Goal: Transaction & Acquisition: Purchase product/service

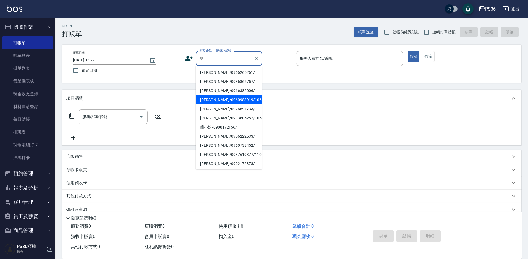
click at [210, 100] on li "[PERSON_NAME]/0960983919/10621" at bounding box center [229, 99] width 66 height 9
type input "[PERSON_NAME]/0960983919/10621"
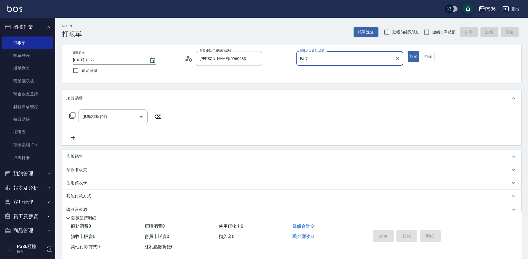
type input "EJ-7"
click at [102, 123] on div "服務名稱/代號" at bounding box center [113, 117] width 69 height 15
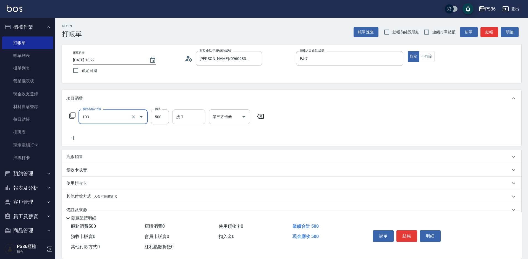
type input "B級洗剪(103)"
click at [406, 233] on button "結帳" at bounding box center [407, 236] width 21 height 12
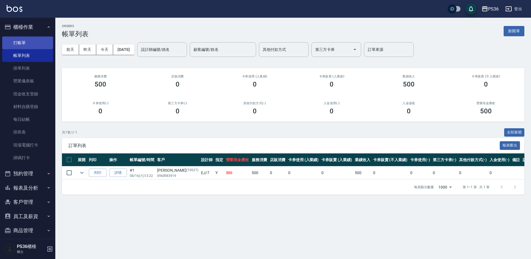
click at [24, 41] on link "打帳單" at bounding box center [27, 43] width 51 height 13
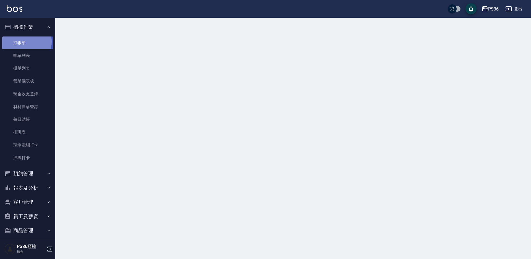
click at [24, 41] on link "打帳單" at bounding box center [27, 43] width 51 height 13
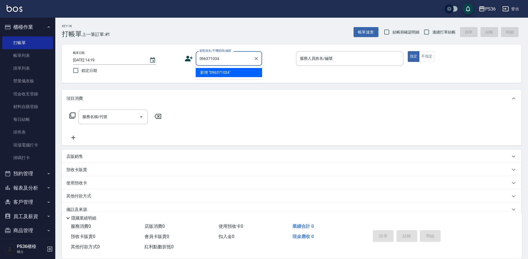
click at [204, 59] on input "096371034" at bounding box center [224, 59] width 53 height 10
click at [230, 75] on li "[PERSON_NAME]/0976371034/445759" at bounding box center [229, 72] width 66 height 9
type input "[PERSON_NAME]/0976371034/445759"
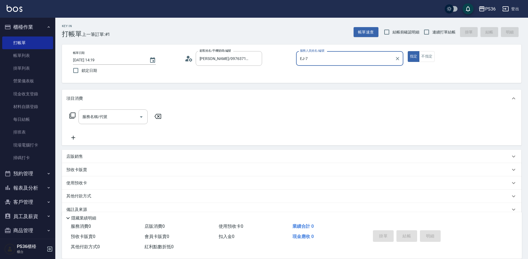
type input "EJ-7"
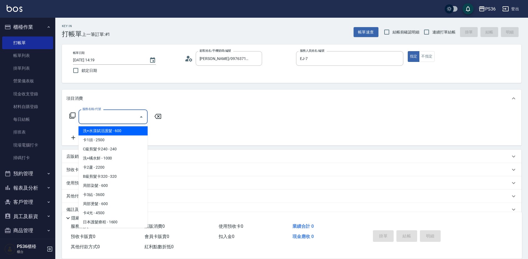
click at [120, 118] on input "服務名稱/代號" at bounding box center [109, 117] width 56 height 10
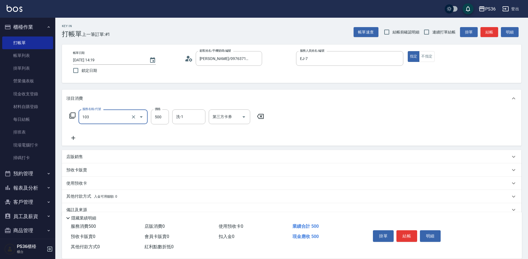
type input "B級洗剪(103)"
click at [405, 233] on button "結帳" at bounding box center [407, 236] width 21 height 12
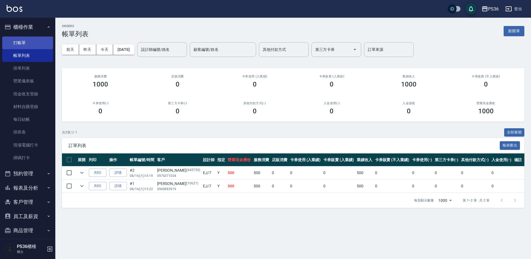
drag, startPoint x: 20, startPoint y: 41, endPoint x: 27, endPoint y: 41, distance: 7.2
click at [20, 41] on link "打帳單" at bounding box center [27, 43] width 51 height 13
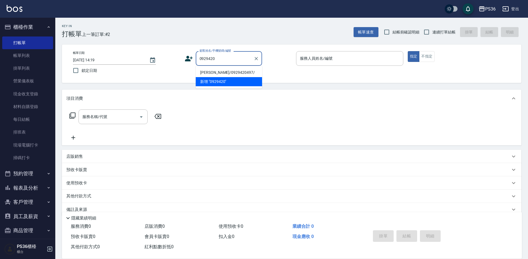
click at [221, 72] on li "[PERSON_NAME]/0929420497/" at bounding box center [229, 72] width 66 height 9
type input "[PERSON_NAME]/0929420497/"
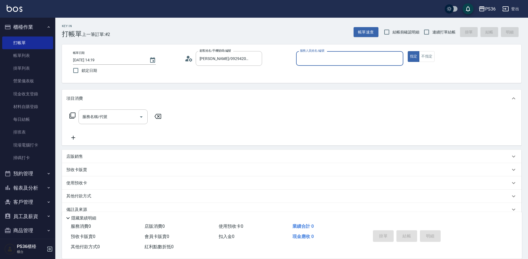
type input "EJ-7"
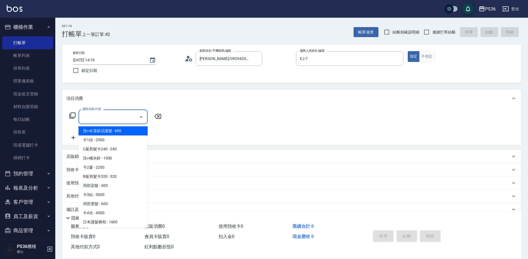
click at [121, 115] on input "服務名稱/代號" at bounding box center [109, 117] width 56 height 10
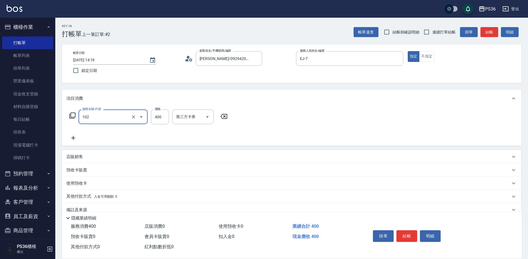
type input "精油洗髮(102)"
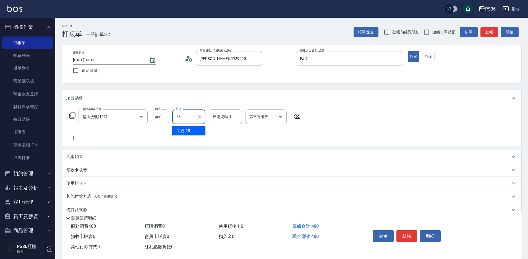
type input "又婕-25"
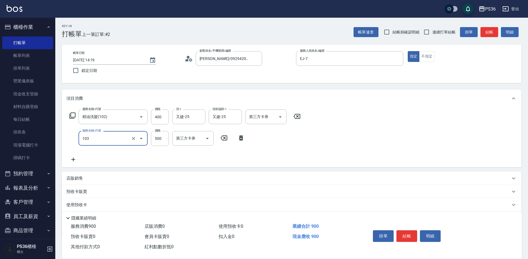
type input "B級洗剪(103)"
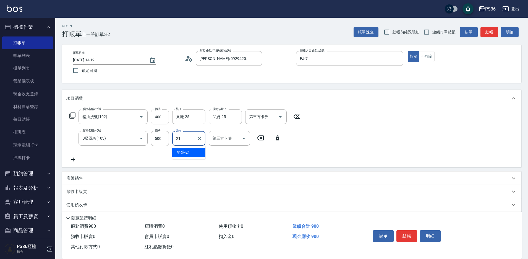
type input "酪梨-21"
click at [408, 235] on button "結帳" at bounding box center [407, 236] width 21 height 12
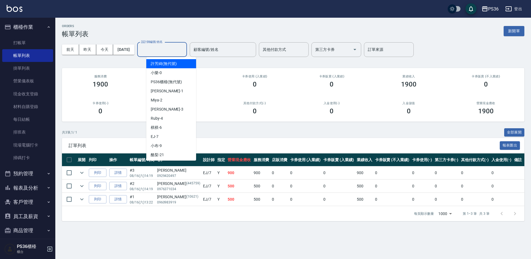
click at [161, 46] on div "設計師編號/姓名 設計師編號/姓名" at bounding box center [162, 49] width 50 height 15
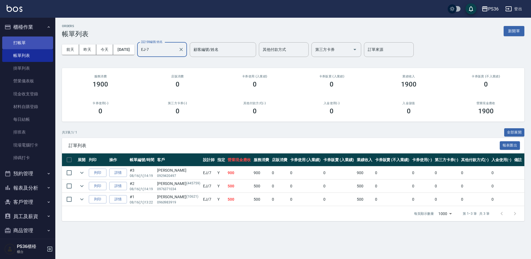
type input "EJ-7"
click at [38, 43] on link "打帳單" at bounding box center [27, 43] width 51 height 13
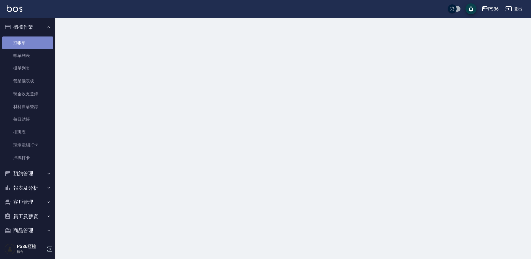
click at [38, 43] on link "打帳單" at bounding box center [27, 43] width 51 height 13
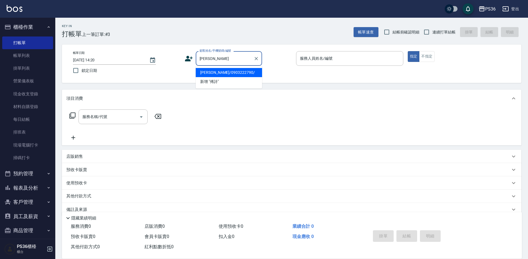
click at [214, 74] on li "[PERSON_NAME]/0903222790/" at bounding box center [229, 72] width 66 height 9
type input "[PERSON_NAME]/0903222790/"
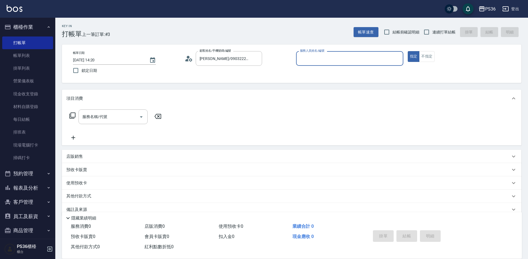
click at [214, 74] on div "帳單日期 2025/08/16 14:20 鎖定日期 顧客姓名/手機號碼/編號 傅詩瑜/0903222790/ 顧客姓名/手機號碼/編號 服務人員姓名/編號 …" at bounding box center [292, 63] width 446 height 25
type input "EJ-7"
click at [107, 124] on div "服務名稱/代號" at bounding box center [113, 117] width 69 height 15
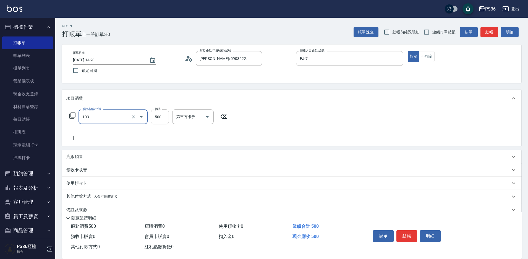
type input "B級洗剪(103)"
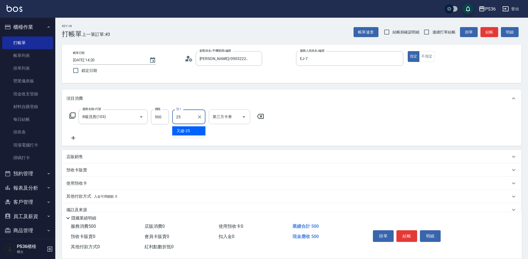
type input "又婕-25"
click at [405, 232] on button "結帳" at bounding box center [407, 236] width 21 height 12
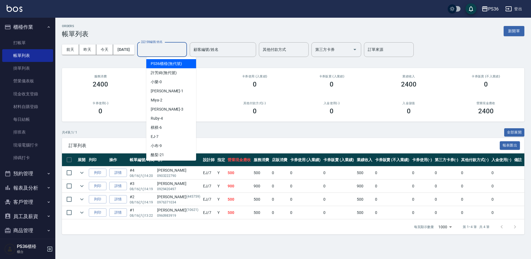
click at [155, 48] on input "設計師編號/姓名" at bounding box center [162, 50] width 45 height 10
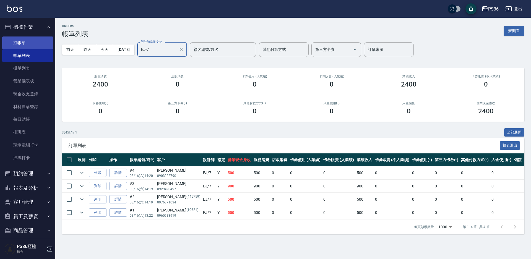
type input "EJ-7"
click at [19, 45] on link "打帳單" at bounding box center [27, 43] width 51 height 13
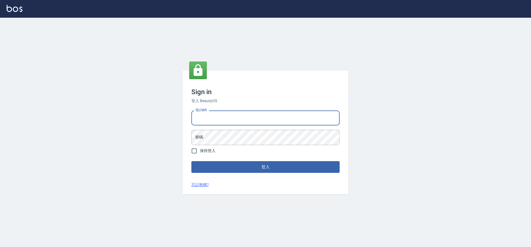
click at [212, 117] on input "電話號碼" at bounding box center [265, 117] width 148 height 15
type input "7805667"
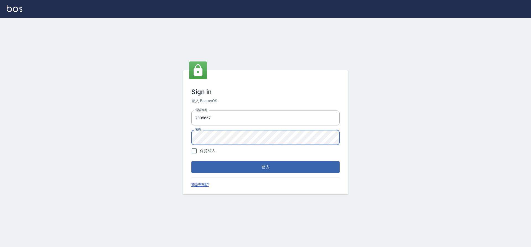
click at [191, 161] on button "登入" at bounding box center [265, 167] width 148 height 12
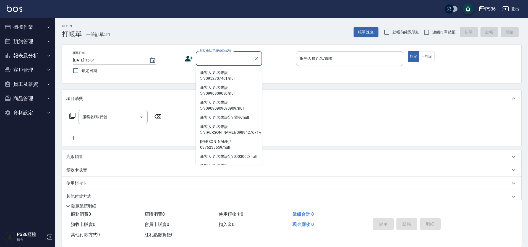
click at [216, 56] on input "顧客姓名/手機號碼/編號" at bounding box center [224, 59] width 53 height 10
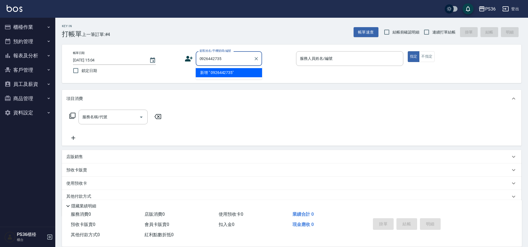
click at [216, 56] on input "0926442735" at bounding box center [224, 59] width 53 height 10
type input "0926442735"
click at [40, 28] on button "櫃檯作業" at bounding box center [27, 27] width 51 height 14
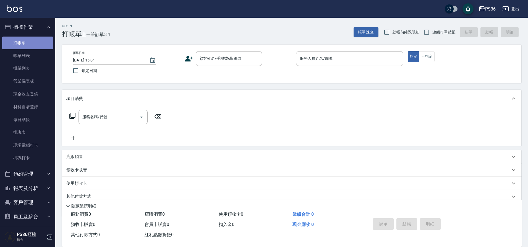
click at [33, 42] on link "打帳單" at bounding box center [27, 43] width 51 height 13
click at [32, 52] on link "帳單列表" at bounding box center [27, 55] width 51 height 13
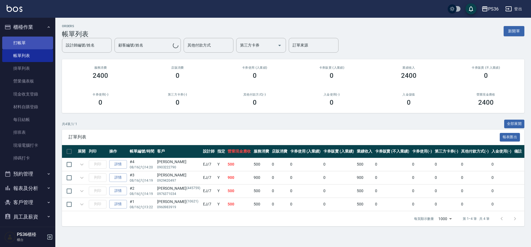
click at [31, 42] on link "打帳單" at bounding box center [27, 43] width 51 height 13
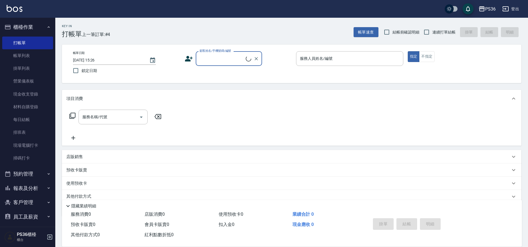
click at [215, 55] on input "顧客姓名/手機號碼/編號" at bounding box center [222, 59] width 48 height 10
click at [237, 63] on input "0926442735" at bounding box center [224, 59] width 53 height 10
click at [227, 72] on li "葉??/0926442735/" at bounding box center [229, 72] width 66 height 9
type input "葉??/0926442735/"
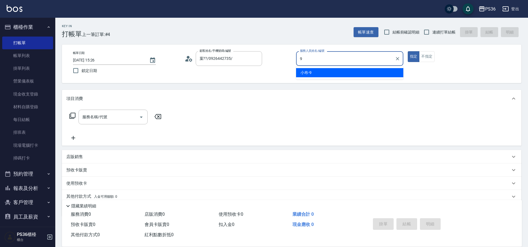
type input "小布-9"
type button "true"
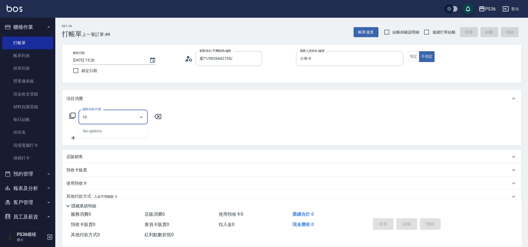
type input "103"
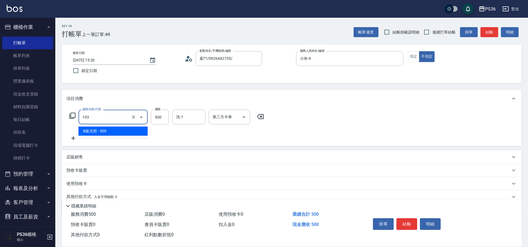
click at [117, 121] on input "103" at bounding box center [105, 117] width 49 height 10
type input "01"
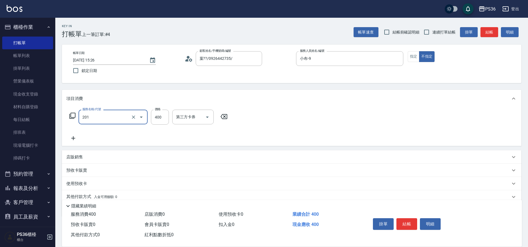
type input "C級洗剪(201)"
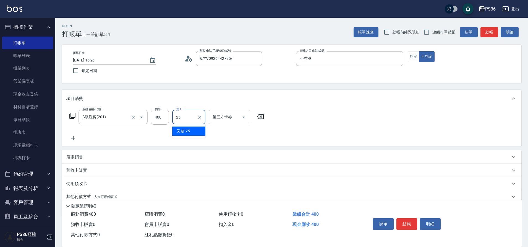
type input "又婕-25"
click at [407, 218] on button "結帳" at bounding box center [407, 224] width 21 height 12
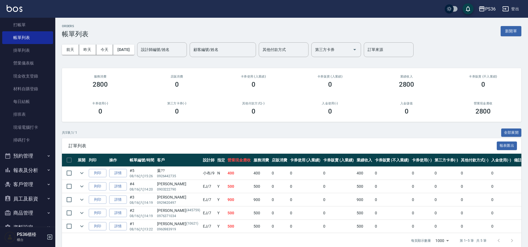
scroll to position [28, 0]
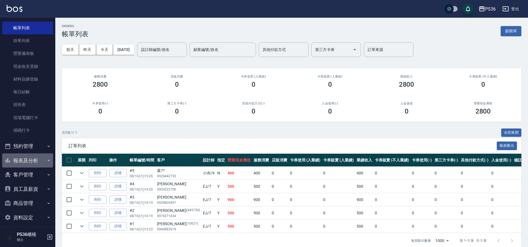
click at [27, 159] on button "報表及分析" at bounding box center [27, 160] width 51 height 14
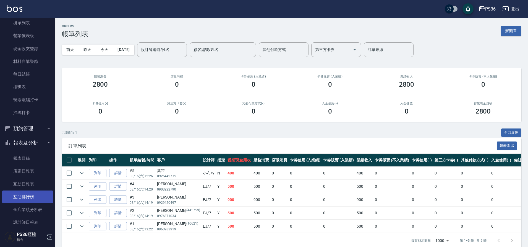
scroll to position [55, 0]
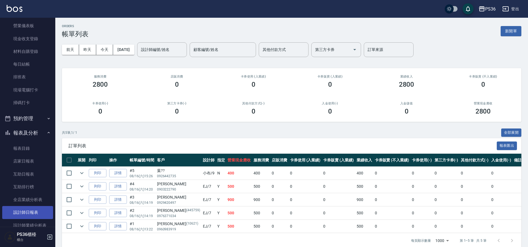
click at [22, 209] on link "設計師日報表" at bounding box center [27, 212] width 51 height 13
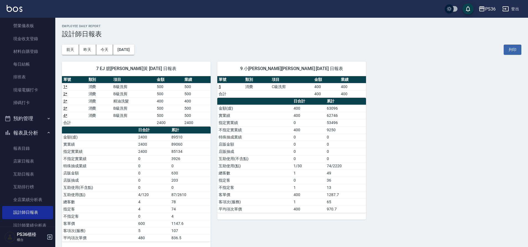
click at [465, 148] on div "7 EJ 臆[PERSON_NAME]黃 [DATE] 日報表 單號 類別 項目 金額 業績 1 * 消費 B級洗剪 500 500 2 * 消費 B級洗剪 …" at bounding box center [288, 151] width 466 height 193
click at [90, 50] on button "昨天" at bounding box center [87, 50] width 17 height 10
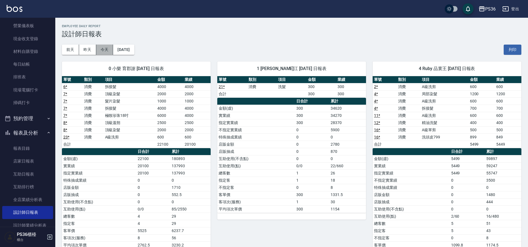
click at [104, 50] on button "今天" at bounding box center [104, 50] width 17 height 10
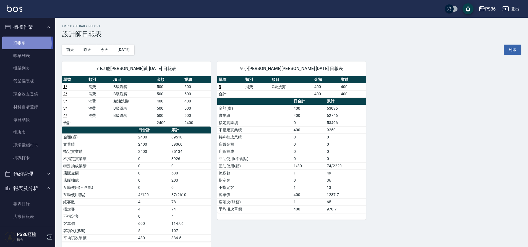
click at [25, 43] on link "打帳單" at bounding box center [27, 43] width 51 height 13
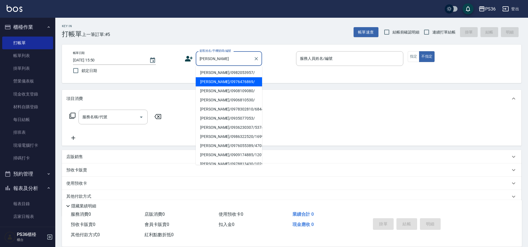
click at [215, 79] on li "[PERSON_NAME]/0976476869/" at bounding box center [229, 81] width 66 height 9
type input "[PERSON_NAME]/0976476869/"
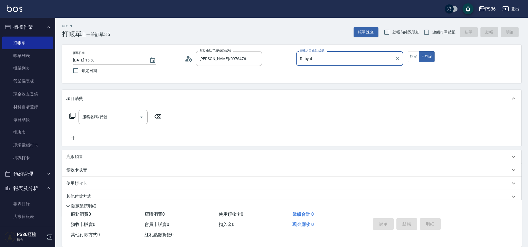
type input "Ruby-4"
click at [115, 119] on input "服務名稱/代號" at bounding box center [109, 117] width 56 height 10
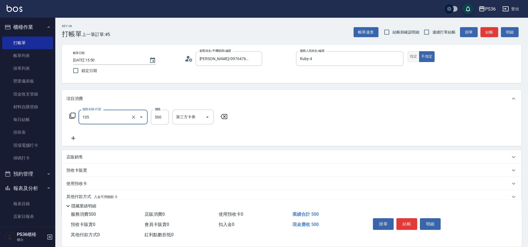
type input "A級單剪(105)"
click at [410, 58] on button "指定" at bounding box center [414, 56] width 12 height 11
click at [413, 220] on button "結帳" at bounding box center [407, 224] width 21 height 12
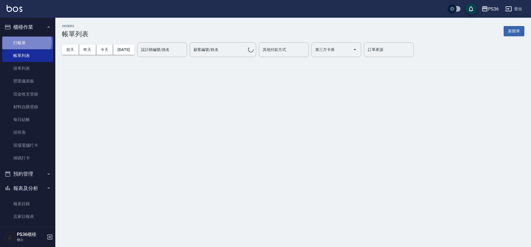
click at [24, 41] on link "打帳單" at bounding box center [27, 43] width 51 height 13
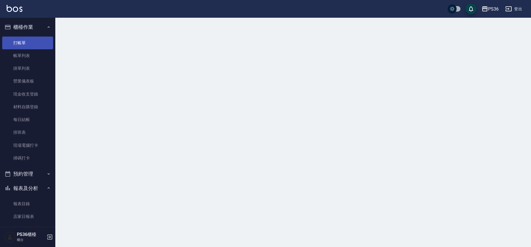
click at [24, 41] on link "打帳單" at bounding box center [27, 43] width 51 height 13
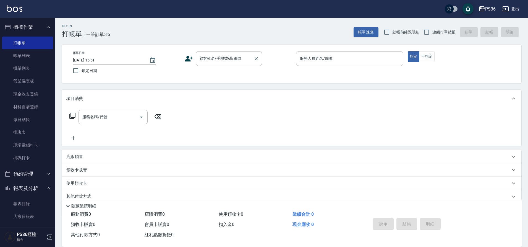
click at [235, 58] on input "顧客姓名/手機號碼/編號" at bounding box center [224, 59] width 53 height 10
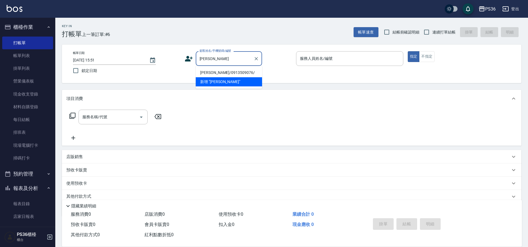
click at [217, 73] on li "[PERSON_NAME]/0913509076/" at bounding box center [229, 72] width 66 height 9
type input "[PERSON_NAME]/0913509076/"
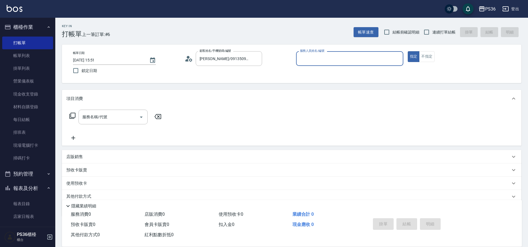
type input "Ruby-4"
click at [109, 113] on input "服務名稱/代號" at bounding box center [109, 117] width 56 height 10
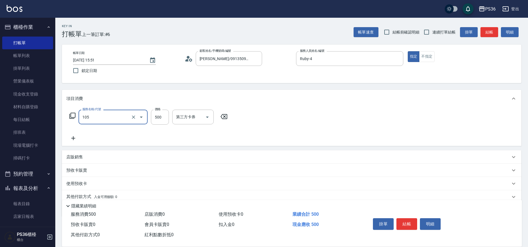
type input "A級單剪(105)"
click at [71, 137] on icon at bounding box center [73, 138] width 14 height 7
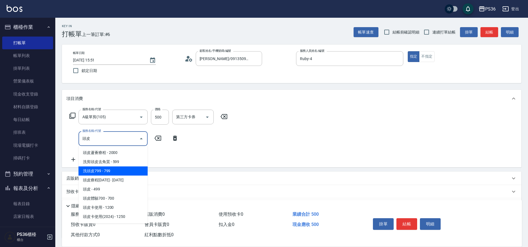
click at [119, 171] on span "洗頭皮799 - 799" at bounding box center [113, 170] width 69 height 9
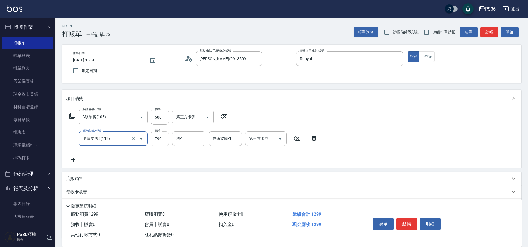
type input "洗頭皮799(112)"
click at [162, 140] on input "799" at bounding box center [160, 138] width 18 height 15
type input "899"
click at [416, 225] on button "結帳" at bounding box center [407, 224] width 21 height 12
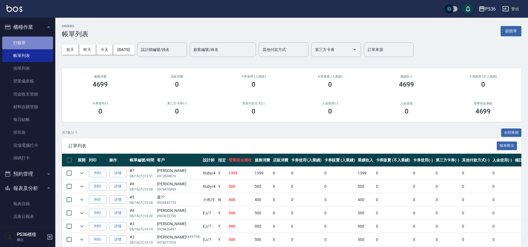
drag, startPoint x: 33, startPoint y: 47, endPoint x: 36, endPoint y: 45, distance: 3.3
click at [33, 47] on link "打帳單" at bounding box center [27, 43] width 51 height 13
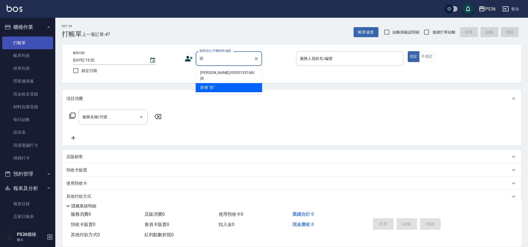
type input "鞏"
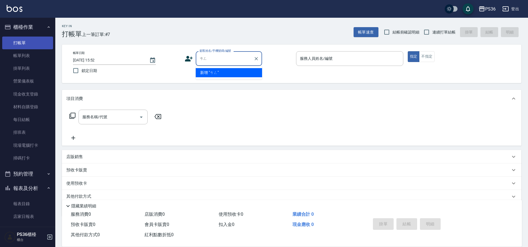
type input "曾"
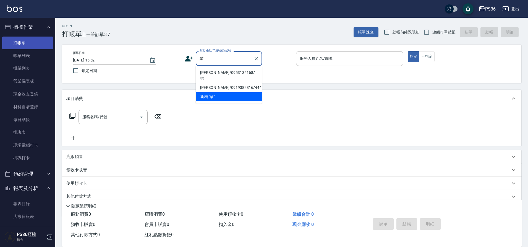
type input "拱"
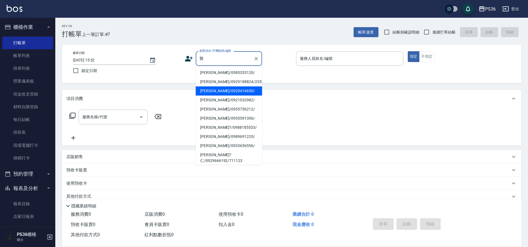
click at [210, 94] on li "[PERSON_NAME]/0920416650/" at bounding box center [229, 90] width 66 height 9
type input "[PERSON_NAME]/0920416650/"
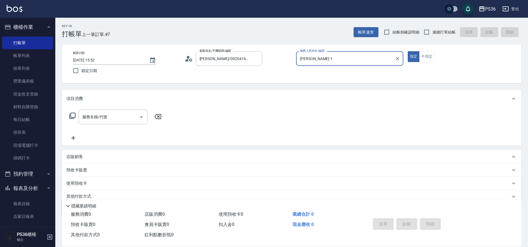
type input "[PERSON_NAME]-1"
click at [111, 113] on input "服務名稱/代號" at bounding box center [109, 117] width 56 height 10
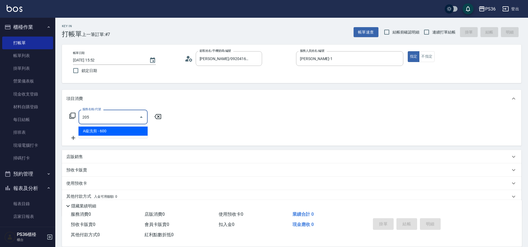
type input "205"
click at [158, 119] on icon at bounding box center [158, 116] width 7 height 5
click at [72, 112] on icon at bounding box center [72, 115] width 7 height 7
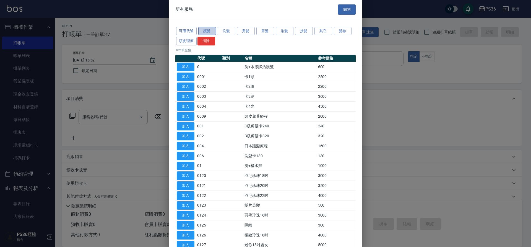
click at [207, 30] on button "護髮" at bounding box center [207, 31] width 18 height 9
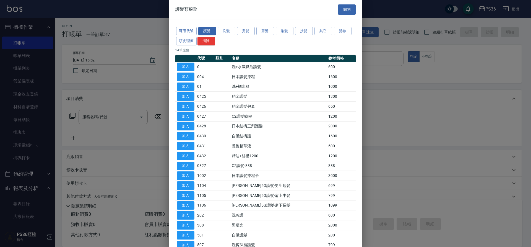
click at [194, 87] on td "加入" at bounding box center [185, 87] width 20 height 10
click at [191, 86] on button "加入" at bounding box center [186, 86] width 18 height 9
type input "洗+橘水鮮(01)"
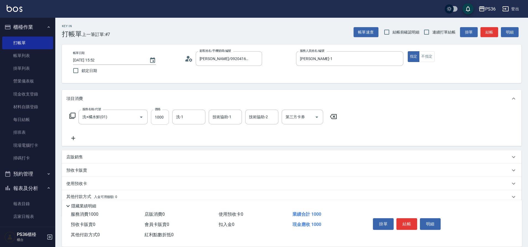
click at [166, 120] on input "1000" at bounding box center [160, 117] width 18 height 15
type input "1900"
click at [181, 118] on div "洗-1 洗-1" at bounding box center [188, 117] width 33 height 15
type input "[PERSON_NAME]-22"
click at [403, 226] on button "結帳" at bounding box center [407, 224] width 21 height 12
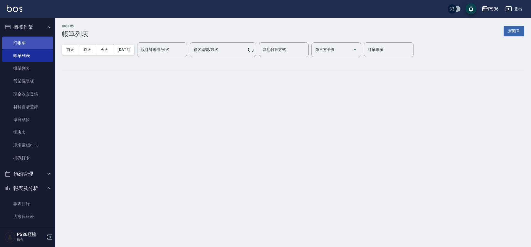
click at [35, 43] on link "打帳單" at bounding box center [27, 43] width 51 height 13
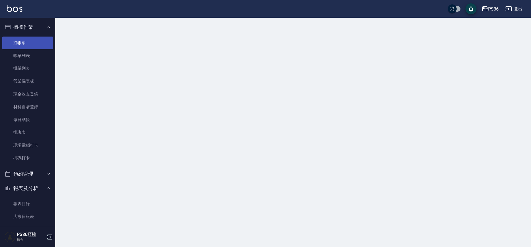
click at [35, 43] on link "打帳單" at bounding box center [27, 43] width 51 height 13
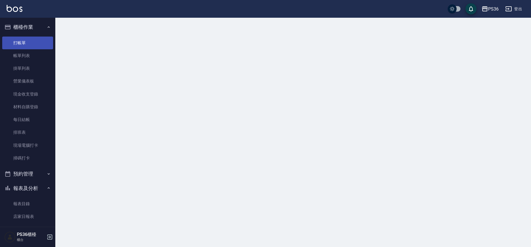
click at [35, 43] on link "打帳單" at bounding box center [27, 43] width 51 height 13
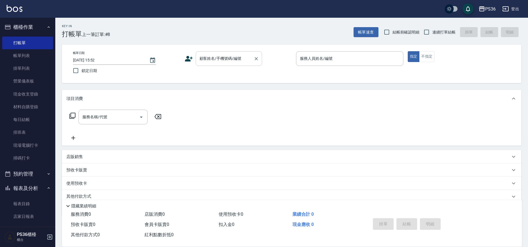
click at [214, 62] on input "顧客姓名/手機號碼/編號" at bounding box center [224, 59] width 53 height 10
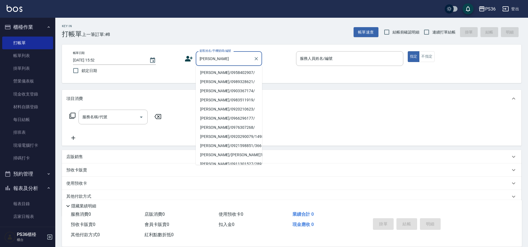
click at [217, 73] on li "[PERSON_NAME]/0958402907/" at bounding box center [229, 72] width 66 height 9
type input "[PERSON_NAME]/0958402907/"
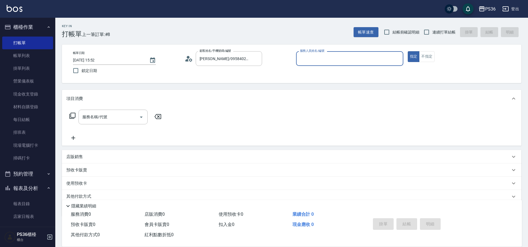
type input "[PERSON_NAME]-1"
click at [121, 123] on div "服務名稱/代號" at bounding box center [113, 117] width 69 height 15
click at [74, 115] on icon at bounding box center [72, 115] width 7 height 7
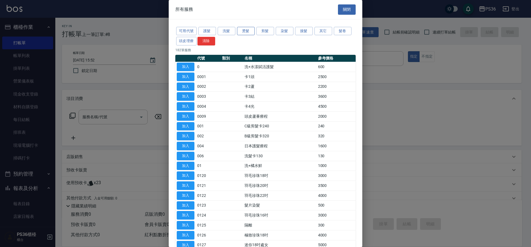
click at [239, 33] on button "燙髮" at bounding box center [246, 31] width 18 height 9
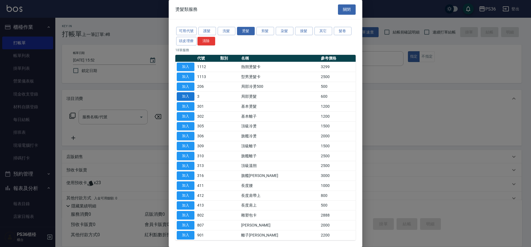
click at [183, 100] on button "加入" at bounding box center [186, 96] width 18 height 9
type input "局部燙髮(3)"
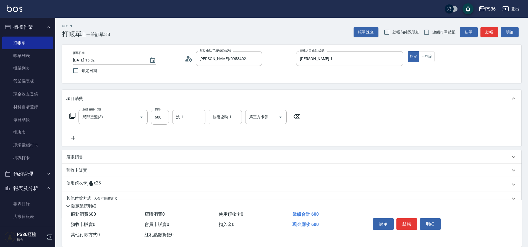
click at [170, 115] on div "服務名稱/代號 局部燙髮(3) 服務名稱/代號 價格 600 價格 洗-1 洗-1 技術協助-1 技術協助-1 第三方卡券 第三方卡券" at bounding box center [185, 117] width 238 height 15
click at [167, 116] on input "600" at bounding box center [160, 117] width 18 height 15
type input "2000"
click at [402, 220] on button "結帳" at bounding box center [407, 224] width 21 height 12
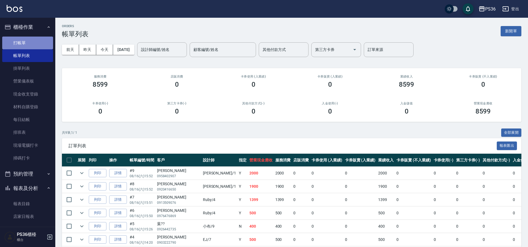
click at [27, 38] on link "打帳單" at bounding box center [27, 43] width 51 height 13
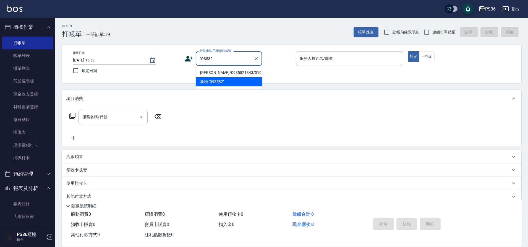
click at [216, 72] on li "[PERSON_NAME]/0985821343/5101" at bounding box center [229, 72] width 66 height 9
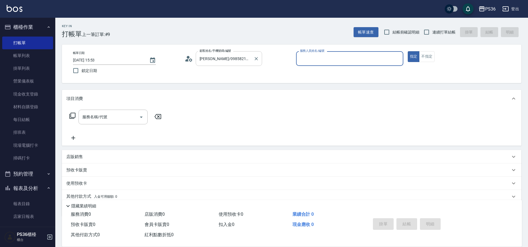
click at [219, 59] on input "[PERSON_NAME]/0985821343/5101" at bounding box center [224, 59] width 53 height 10
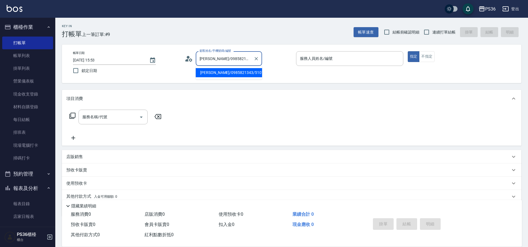
click at [219, 59] on input "[PERSON_NAME]/0985821343/5101" at bounding box center [224, 59] width 53 height 10
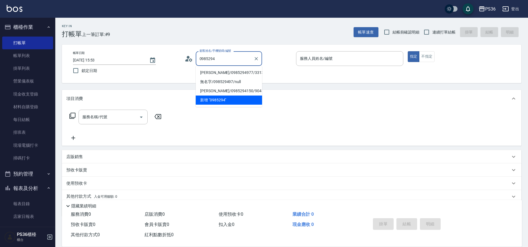
click at [223, 72] on li "[PERSON_NAME]/0985294977/331350" at bounding box center [229, 72] width 66 height 9
type input "[PERSON_NAME]/0985294977/331350"
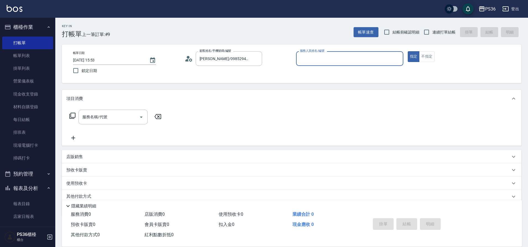
type input "[PERSON_NAME]-1"
click at [74, 114] on icon at bounding box center [72, 115] width 7 height 7
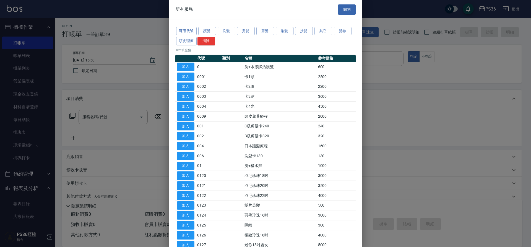
click at [290, 29] on button "染髮" at bounding box center [285, 31] width 18 height 9
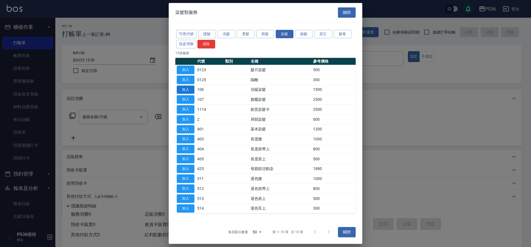
click at [179, 88] on button "加入" at bounding box center [186, 89] width 18 height 9
type input "頂級染髮(106)"
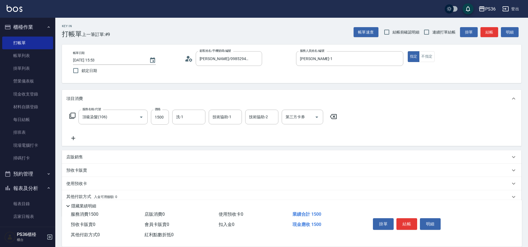
click at [169, 113] on div "服務名稱/代號 頂級染髮(106) 服務名稱/代號 價格 1500 價格 洗-1 洗-1 技術協助-1 技術協助-1 技術協助-2 技術協助-2 第三方卡券 …" at bounding box center [203, 117] width 274 height 15
click at [168, 115] on input "1500" at bounding box center [160, 117] width 18 height 15
type input "2000"
click at [401, 219] on button "結帳" at bounding box center [407, 224] width 21 height 12
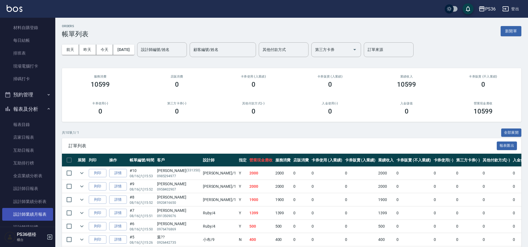
scroll to position [111, 0]
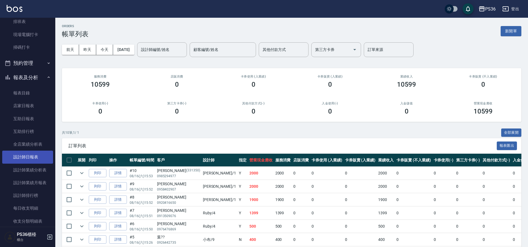
click at [21, 152] on link "設計師日報表" at bounding box center [27, 156] width 51 height 13
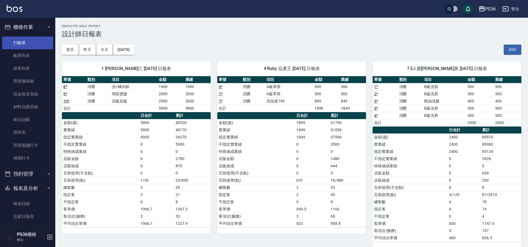
click at [15, 43] on link "打帳單" at bounding box center [27, 43] width 51 height 13
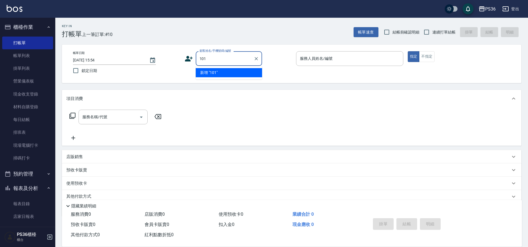
type input "101"
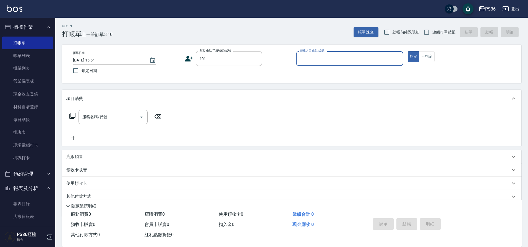
click at [408, 51] on button "指定" at bounding box center [414, 56] width 12 height 11
type button "true"
click at [235, 58] on input "101" at bounding box center [224, 59] width 53 height 10
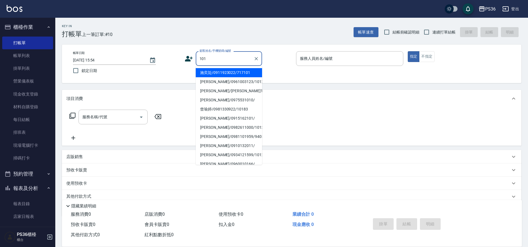
click at [235, 58] on input "101" at bounding box center [224, 59] width 53 height 10
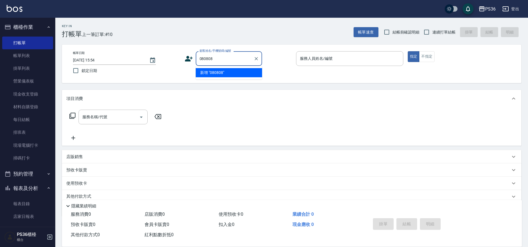
click at [224, 73] on li "新增 "080808"" at bounding box center [229, 72] width 66 height 9
type input "080808"
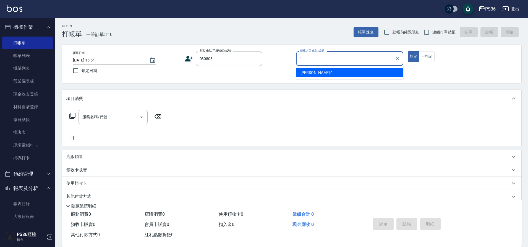
type input "[PERSON_NAME]-1"
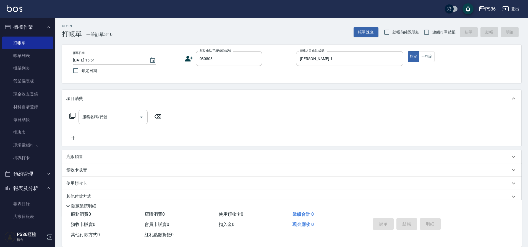
click at [114, 117] on input "服務名稱/代號" at bounding box center [109, 117] width 56 height 10
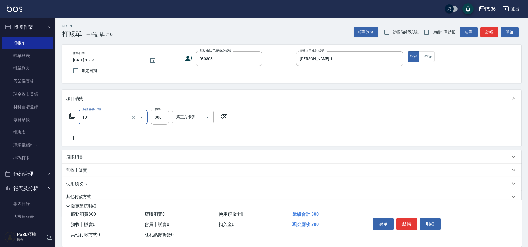
type input "洗髮(101)"
click at [407, 218] on button "結帳" at bounding box center [407, 224] width 21 height 12
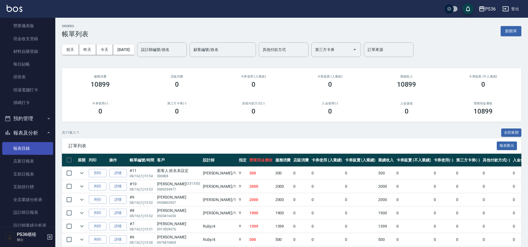
scroll to position [83, 0]
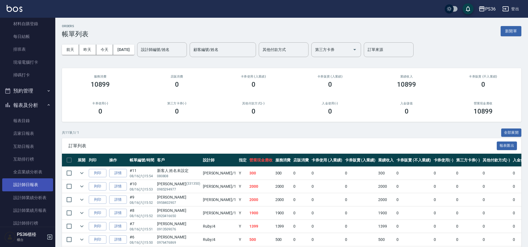
click at [34, 179] on link "設計師日報表" at bounding box center [27, 184] width 51 height 13
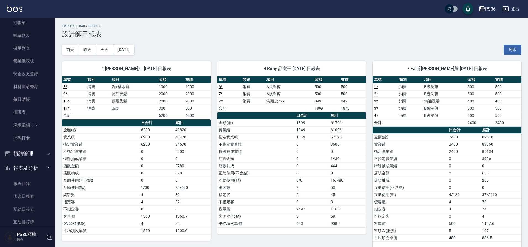
scroll to position [55, 0]
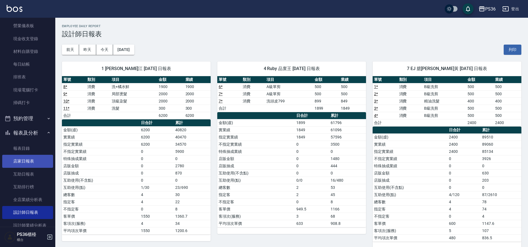
click at [31, 157] on link "店家日報表" at bounding box center [27, 161] width 51 height 13
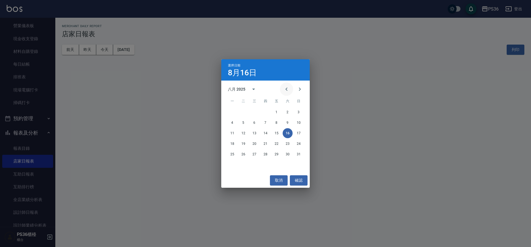
click at [283, 90] on button "Previous month" at bounding box center [286, 88] width 13 height 13
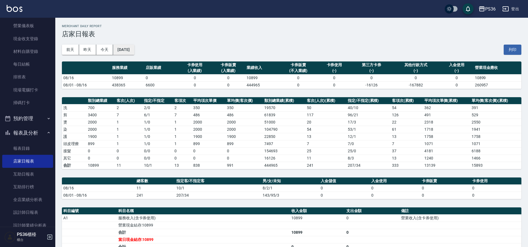
click at [124, 49] on button "[DATE]" at bounding box center [123, 50] width 21 height 10
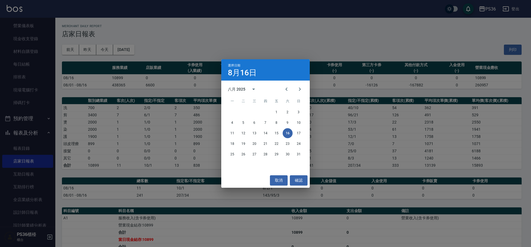
click at [279, 87] on div "八月 2025" at bounding box center [265, 89] width 88 height 8
click at [282, 87] on button "Previous month" at bounding box center [286, 88] width 13 height 13
click at [244, 131] on button "15" at bounding box center [243, 133] width 10 height 10
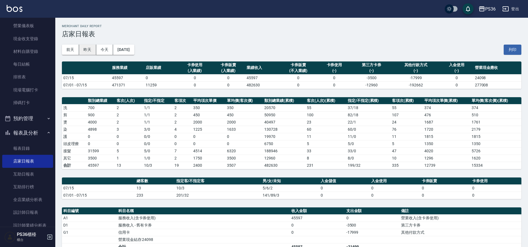
click at [89, 48] on button "昨天" at bounding box center [87, 50] width 17 height 10
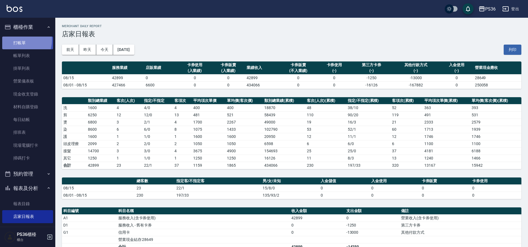
click at [15, 40] on link "打帳單" at bounding box center [27, 43] width 51 height 13
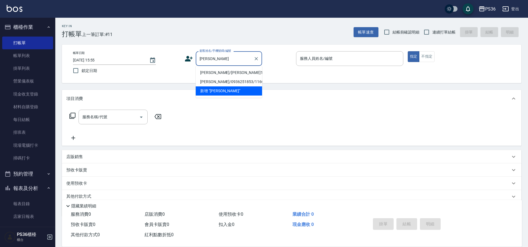
click at [215, 73] on li "[PERSON_NAME]/[PERSON_NAME]1562/1562" at bounding box center [229, 72] width 66 height 9
type input "[PERSON_NAME]/[PERSON_NAME]1562/1562"
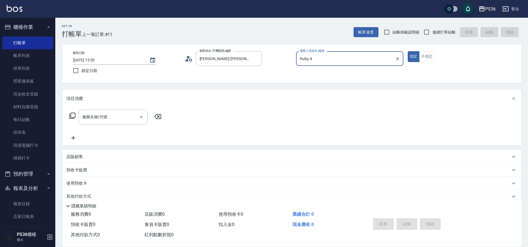
type input "Ruby-4"
click at [122, 121] on input "服務名稱/代號" at bounding box center [109, 117] width 56 height 10
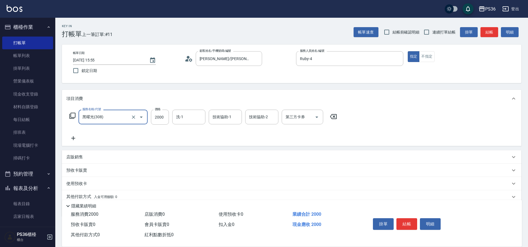
type input "黑曜光(308)"
click at [74, 142] on div "服務名稱/代號 黑曜光(308) 服務名稱/代號 價格 2000 價格 洗-1 洗-1 技術協助-1 技術協助-1 技術協助-2 技術協助-2 第三方卡券 第…" at bounding box center [292, 126] width 460 height 38
click at [74, 138] on icon at bounding box center [73, 138] width 4 height 4
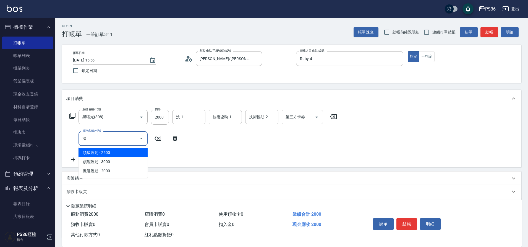
click at [127, 149] on span "頂級溫朔 - 2500" at bounding box center [113, 152] width 69 height 9
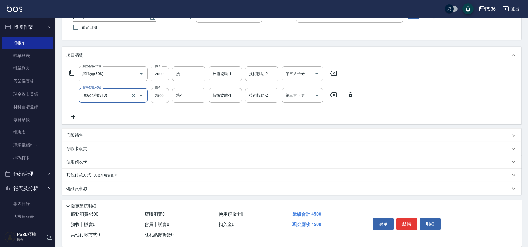
scroll to position [45, 0]
type input "頂級溫朔(313)"
click at [86, 169] on div "其他付款方式 入金可用餘額: 0" at bounding box center [292, 173] width 460 height 13
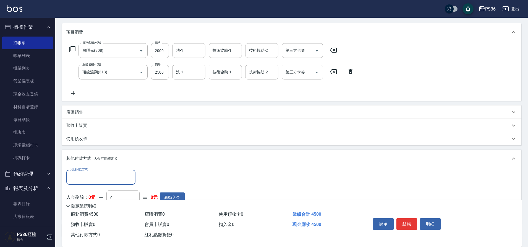
scroll to position [100, 0]
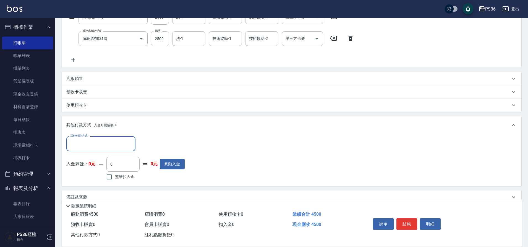
click at [94, 145] on input "其他付款方式" at bounding box center [101, 144] width 64 height 10
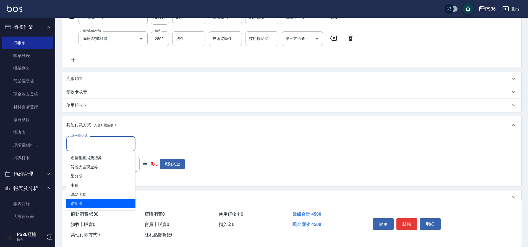
click at [90, 202] on span "信用卡" at bounding box center [100, 203] width 69 height 9
type input "信用卡"
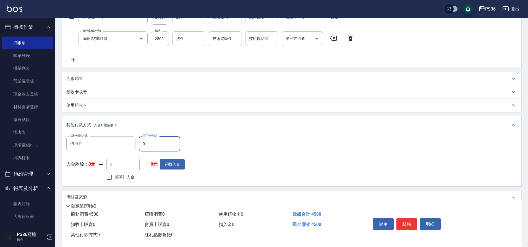
click at [149, 143] on input "0" at bounding box center [159, 143] width 41 height 15
click at [147, 142] on input "0" at bounding box center [159, 143] width 41 height 15
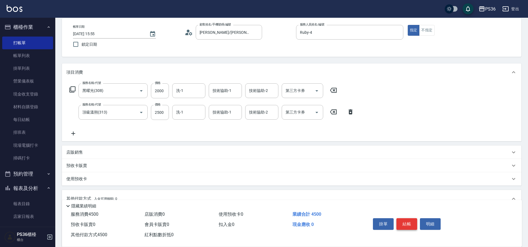
scroll to position [0, 0]
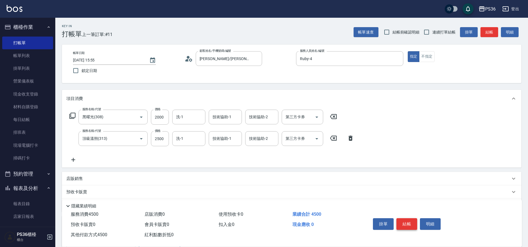
type input "4500"
click at [413, 224] on button "結帳" at bounding box center [407, 224] width 21 height 12
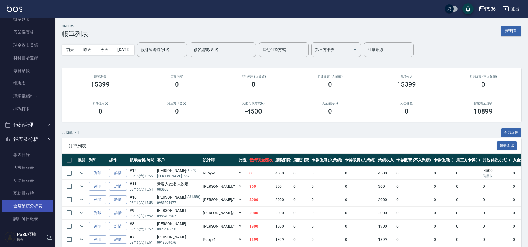
scroll to position [55, 0]
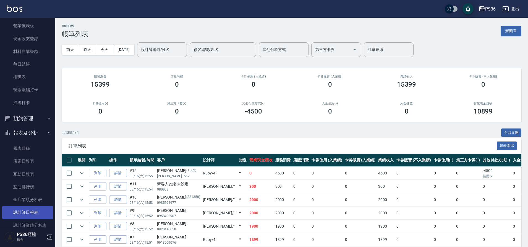
click at [40, 212] on link "設計師日報表" at bounding box center [27, 212] width 51 height 13
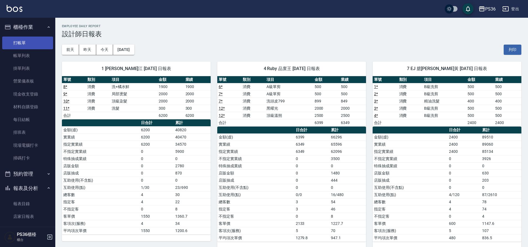
click at [28, 45] on link "打帳單" at bounding box center [27, 43] width 51 height 13
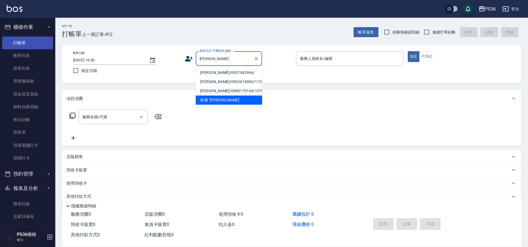
type input "凱"
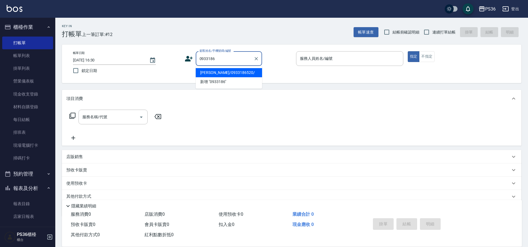
click at [215, 72] on li "[PERSON_NAME]/0933186520/" at bounding box center [229, 72] width 66 height 9
type input "[PERSON_NAME]/0933186520/"
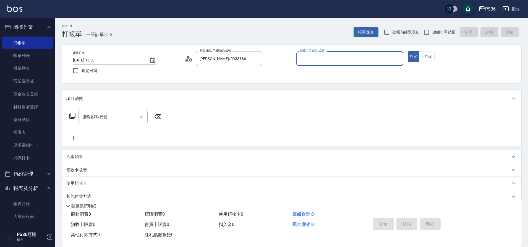
type input "EJ-7"
click at [94, 113] on input "服務名稱/代號" at bounding box center [109, 117] width 56 height 10
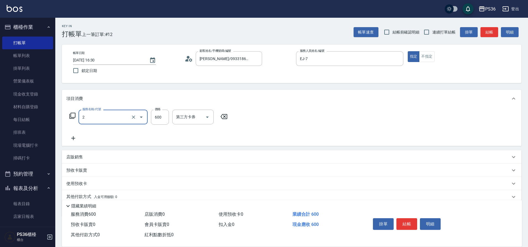
type input "局部染髮(2)"
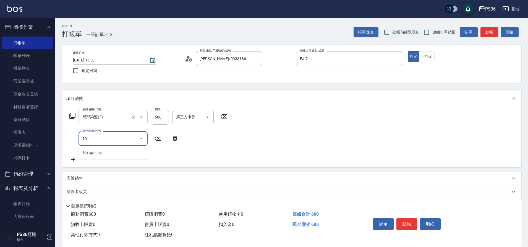
type input "104"
click at [134, 137] on icon "Clear" at bounding box center [134, 139] width 6 height 6
click at [106, 135] on input "服務名稱/代號" at bounding box center [105, 139] width 49 height 10
type input "精油洗髮(102)"
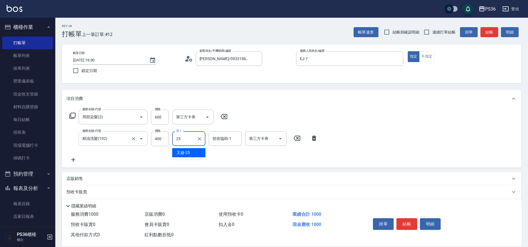
type input "又婕-25"
click at [156, 136] on input "400" at bounding box center [160, 138] width 18 height 15
type input "600"
click at [402, 220] on button "結帳" at bounding box center [407, 224] width 21 height 12
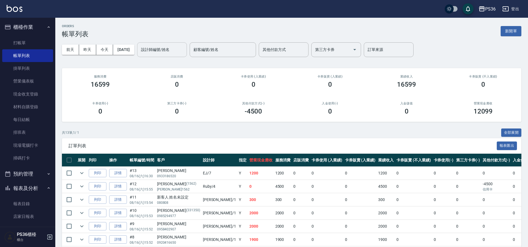
click at [161, 50] on input "設計師編號/姓名" at bounding box center [162, 50] width 45 height 10
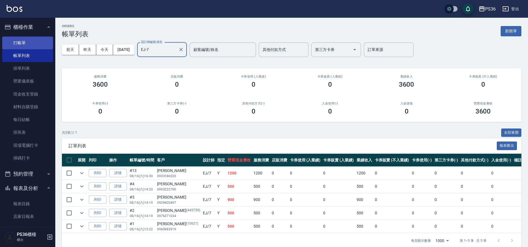
type input "EJ-7"
click at [34, 44] on link "打帳單" at bounding box center [27, 43] width 51 height 13
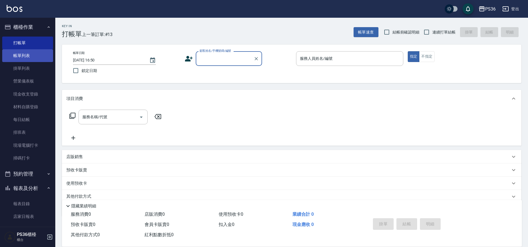
click at [35, 54] on link "帳單列表" at bounding box center [27, 55] width 51 height 13
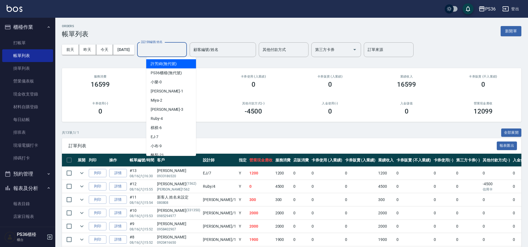
click at [167, 49] on input "設計師編號/姓名" at bounding box center [162, 50] width 45 height 10
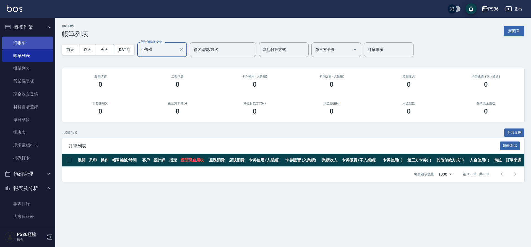
type input "小樂-0"
click at [23, 37] on link "打帳單" at bounding box center [27, 43] width 51 height 13
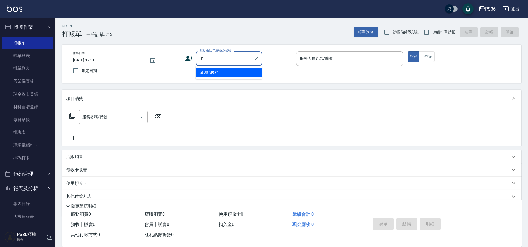
type input "d"
click at [213, 71] on li "[PERSON_NAME]/0937942966/" at bounding box center [229, 72] width 66 height 9
type input "[PERSON_NAME]/0937942966/"
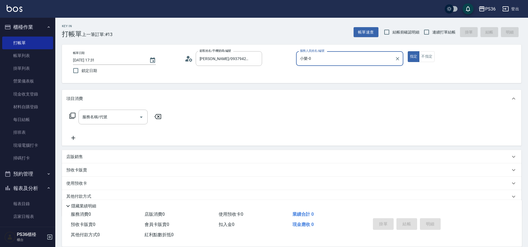
type input "小樂-0"
click at [71, 115] on icon at bounding box center [72, 116] width 6 height 6
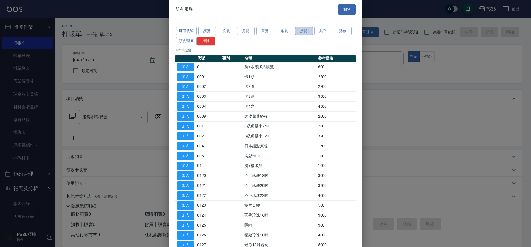
click at [307, 33] on button "接髮" at bounding box center [304, 31] width 18 height 9
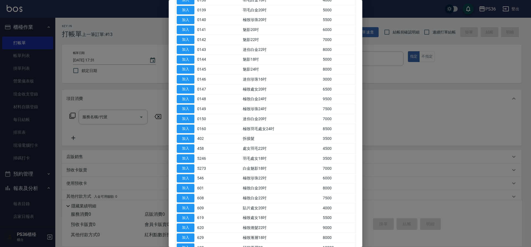
scroll to position [221, 0]
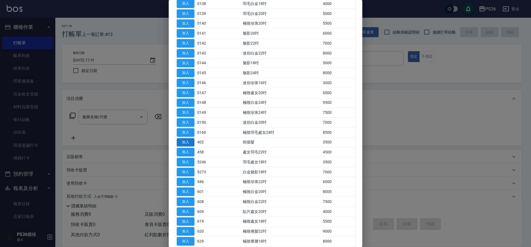
click at [186, 143] on button "加入" at bounding box center [186, 142] width 18 height 9
type input "拆接髮(402)"
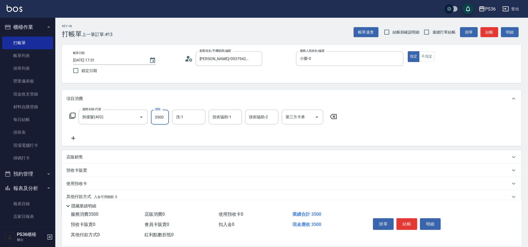
click at [166, 116] on input "3500" at bounding box center [160, 117] width 18 height 15
type input "4000"
click at [404, 218] on button "結帳" at bounding box center [407, 224] width 21 height 12
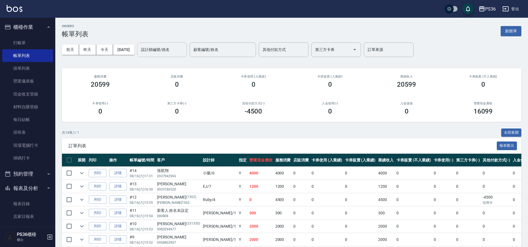
click at [184, 46] on input "設計師編號/姓名" at bounding box center [162, 50] width 45 height 10
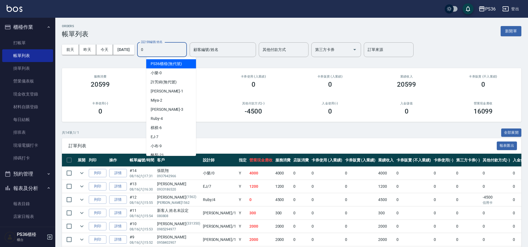
type input "小樂-0"
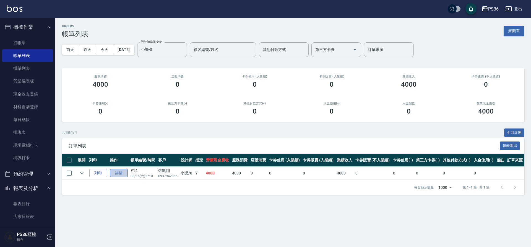
drag, startPoint x: 119, startPoint y: 171, endPoint x: 123, endPoint y: 169, distance: 4.5
click at [119, 172] on link "詳情" at bounding box center [119, 173] width 18 height 9
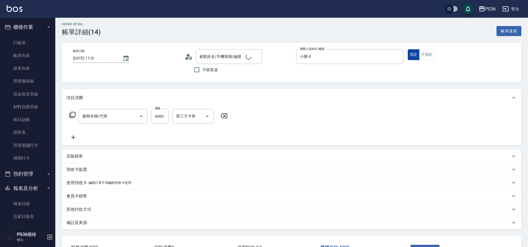
type input "2025/08/16 17:31"
type input "小樂-0"
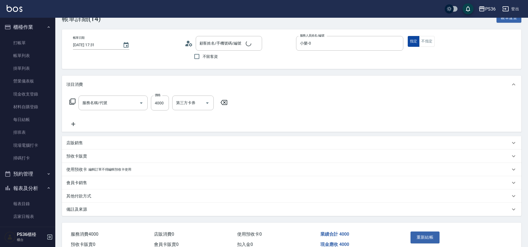
type input "拆接髮(402)"
type input "[PERSON_NAME]/0937942966/"
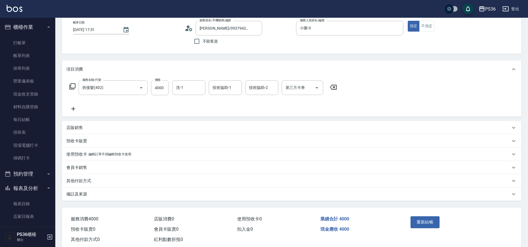
scroll to position [44, 0]
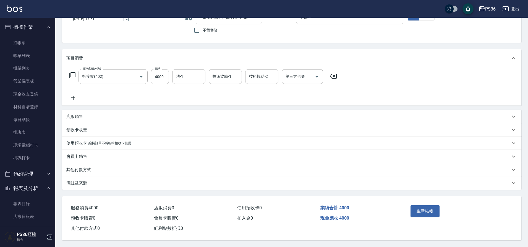
click at [73, 168] on p "其他付款方式" at bounding box center [78, 170] width 25 height 6
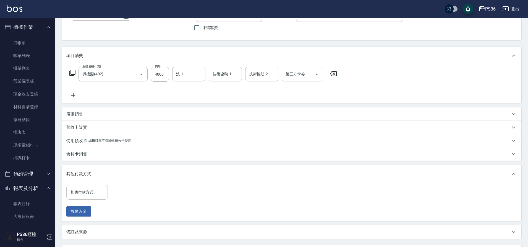
click at [86, 191] on input "其他付款方式" at bounding box center [87, 192] width 37 height 10
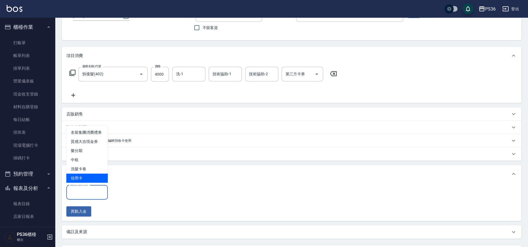
click at [85, 177] on span "信用卡" at bounding box center [86, 177] width 41 height 9
type input "信用卡"
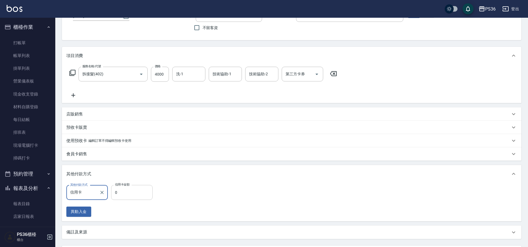
click at [127, 190] on input "0" at bounding box center [131, 192] width 41 height 15
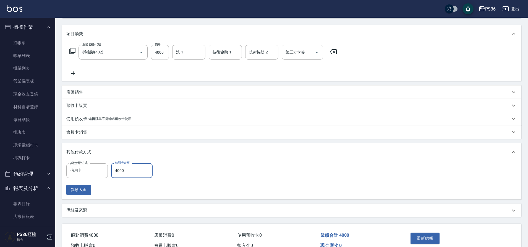
scroll to position [96, 0]
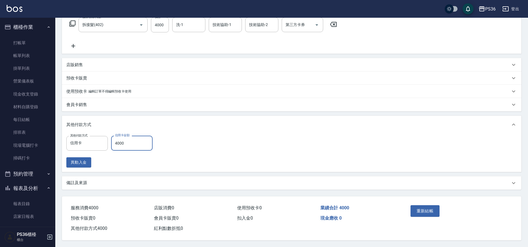
type input "4000"
click at [419, 207] on button "重新結帳" at bounding box center [425, 211] width 29 height 12
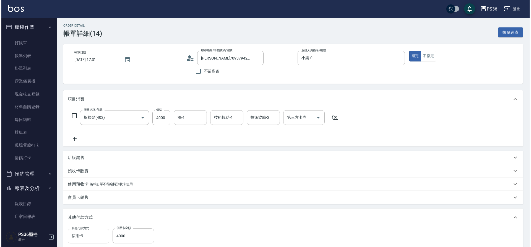
scroll to position [0, 0]
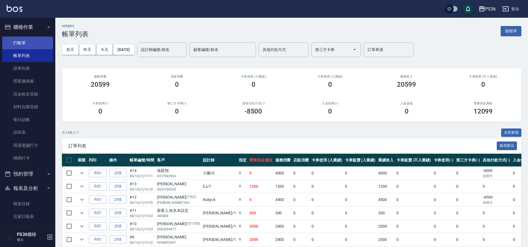
click at [26, 42] on link "打帳單" at bounding box center [27, 43] width 51 height 13
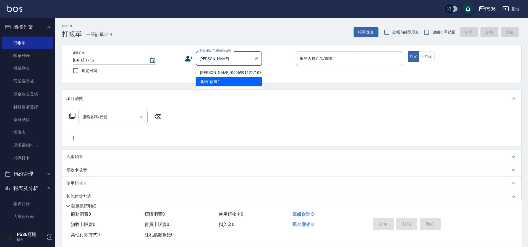
drag, startPoint x: 217, startPoint y: 72, endPoint x: 167, endPoint y: 76, distance: 50.5
click at [217, 72] on li "張啟鳳/0906991121/10705" at bounding box center [229, 72] width 66 height 9
type input "張啟鳳/0906991121/10705"
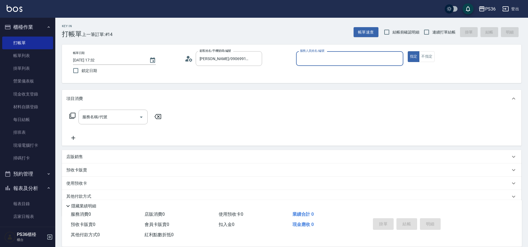
type input "小樂-0"
click at [66, 118] on div "服務名稱/代號 服務名稱/代號" at bounding box center [115, 117] width 98 height 15
click at [71, 115] on icon at bounding box center [72, 116] width 6 height 6
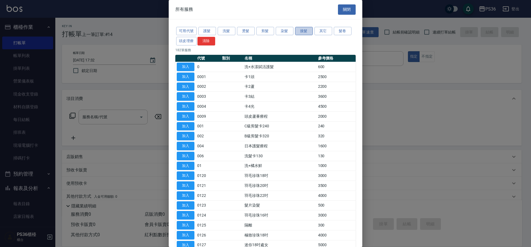
click at [302, 33] on button "接髮" at bounding box center [304, 31] width 18 height 9
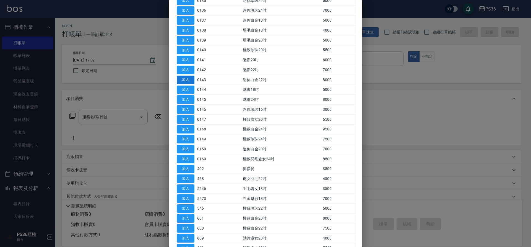
scroll to position [277, 0]
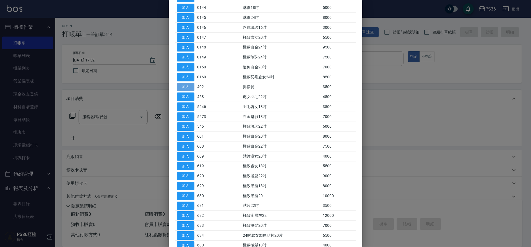
click at [186, 85] on button "加入" at bounding box center [186, 87] width 18 height 9
type input "拆接髮(402)"
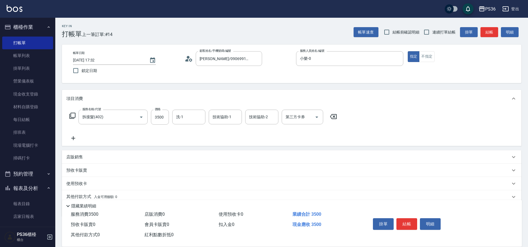
click at [71, 115] on icon at bounding box center [72, 116] width 6 height 6
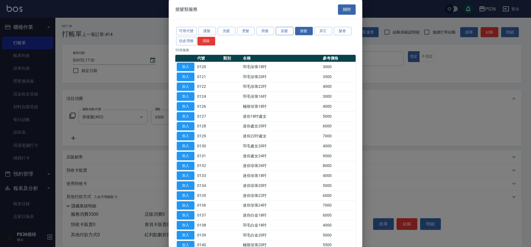
click at [282, 30] on button "染髮" at bounding box center [285, 31] width 18 height 9
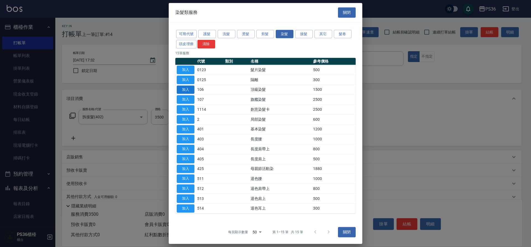
click at [185, 87] on button "加入" at bounding box center [186, 89] width 18 height 9
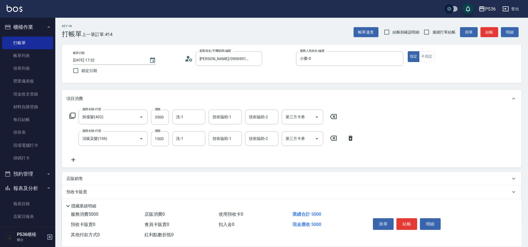
click at [335, 118] on icon at bounding box center [334, 116] width 14 height 7
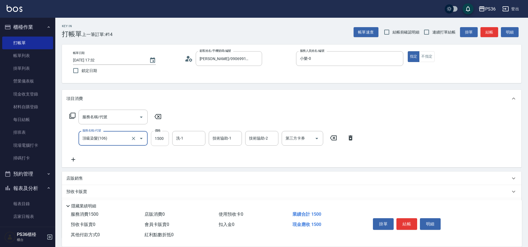
click at [157, 136] on input "1500" at bounding box center [160, 138] width 18 height 15
type input "2000"
click at [403, 225] on button "結帳" at bounding box center [407, 224] width 21 height 12
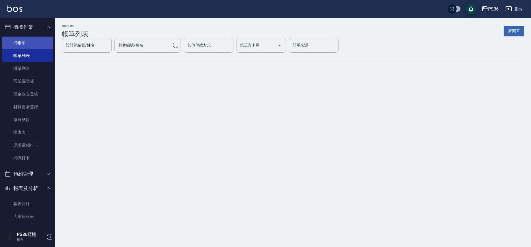
click at [32, 41] on link "打帳單" at bounding box center [27, 43] width 51 height 13
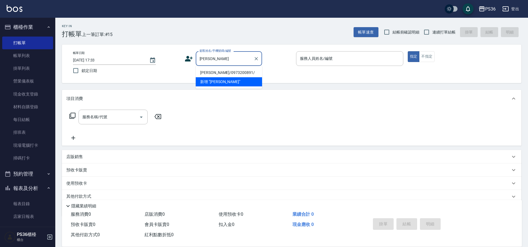
drag, startPoint x: 231, startPoint y: 69, endPoint x: 156, endPoint y: 82, distance: 76.1
click at [231, 69] on li "趙葦琳/0973200891/" at bounding box center [229, 72] width 66 height 9
type input "趙葦琳/0973200891/"
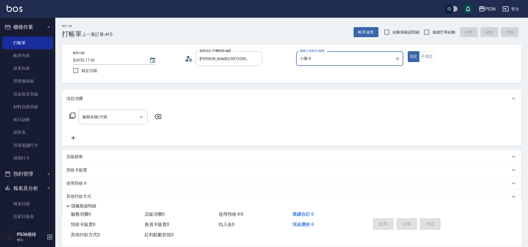
type input "小樂-0"
click at [74, 116] on icon at bounding box center [72, 115] width 7 height 7
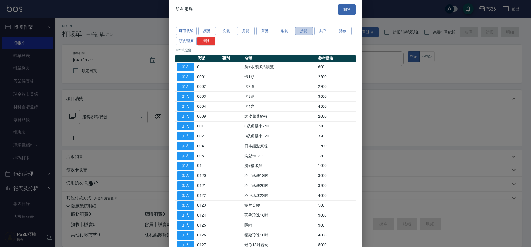
click at [307, 33] on button "接髮" at bounding box center [304, 31] width 18 height 9
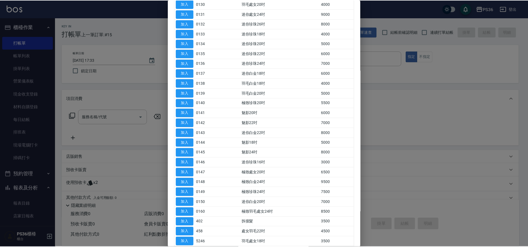
scroll to position [221, 0]
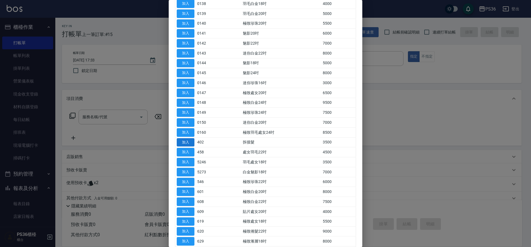
click at [186, 143] on button "加入" at bounding box center [186, 142] width 18 height 9
type input "拆接髮(402)"
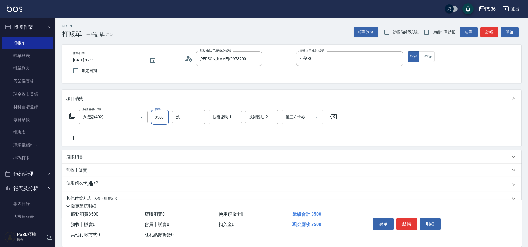
click at [165, 120] on input "3500" at bounding box center [160, 117] width 18 height 15
type input "4000"
click at [410, 223] on button "結帳" at bounding box center [407, 224] width 21 height 12
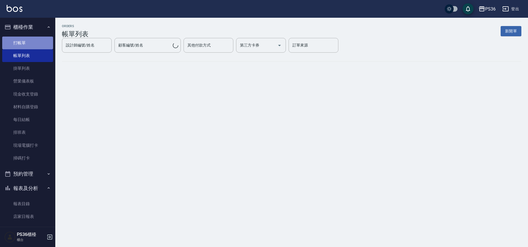
click at [28, 41] on link "打帳單" at bounding box center [27, 43] width 51 height 13
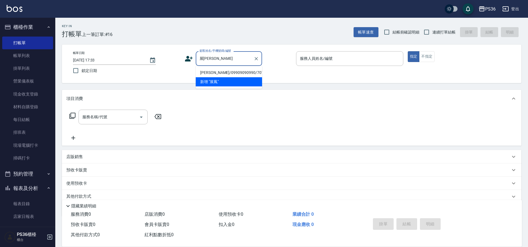
click at [225, 74] on li "劉展鳳/09909090990/7070" at bounding box center [229, 72] width 66 height 9
type input "劉展鳳/09909090990/7070"
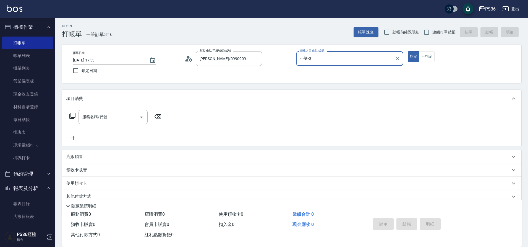
type input "小樂-0"
click at [68, 116] on div "服務名稱/代號 服務名稱/代號" at bounding box center [115, 117] width 98 height 15
click at [73, 116] on icon at bounding box center [72, 115] width 7 height 7
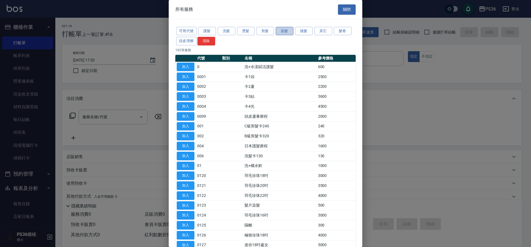
click at [284, 30] on button "染髮" at bounding box center [285, 31] width 18 height 9
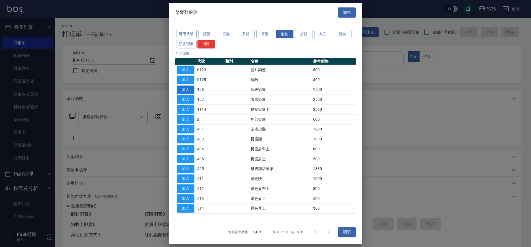
click at [192, 88] on button "加入" at bounding box center [186, 89] width 18 height 9
type input "頂級染髮(106)"
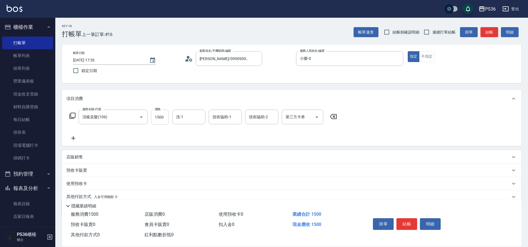
click at [164, 120] on input "1500" at bounding box center [160, 117] width 18 height 15
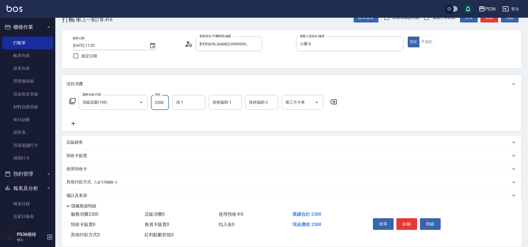
scroll to position [23, 0]
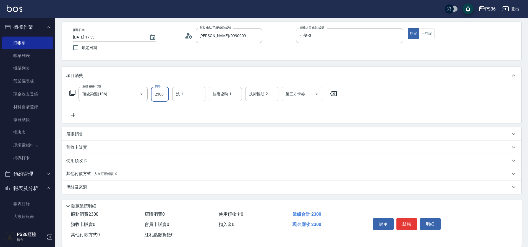
type input "2300"
click at [84, 171] on p "其他付款方式 入金可用餘額: 0" at bounding box center [91, 174] width 51 height 6
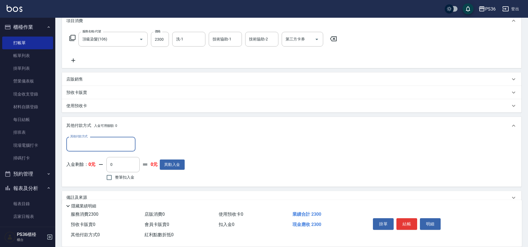
scroll to position [78, 0]
click at [110, 138] on div "其他付款方式" at bounding box center [100, 143] width 69 height 15
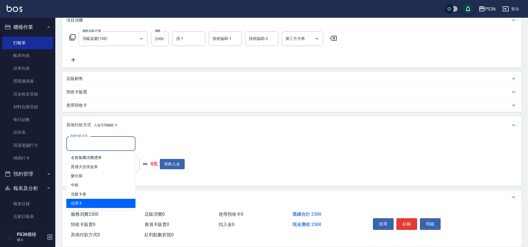
click at [90, 202] on span "信用卡" at bounding box center [100, 203] width 69 height 9
type input "信用卡"
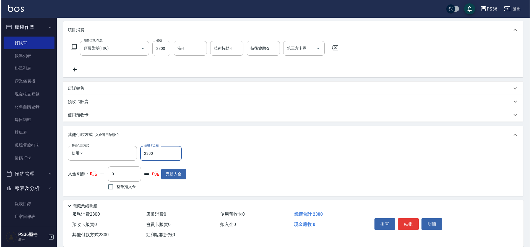
scroll to position [0, 0]
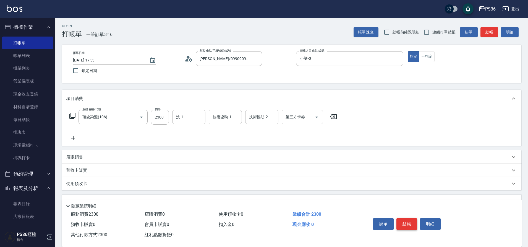
type input "2300"
click at [413, 220] on button "結帳" at bounding box center [407, 224] width 21 height 12
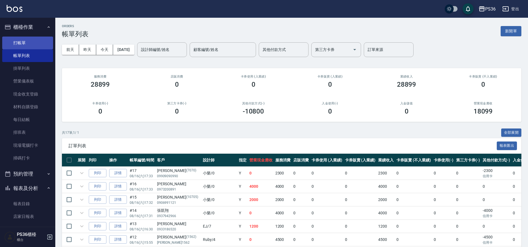
click at [30, 43] on link "打帳單" at bounding box center [27, 43] width 51 height 13
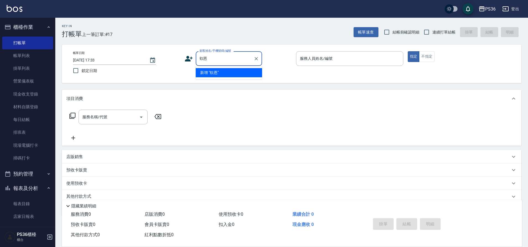
type input "欸"
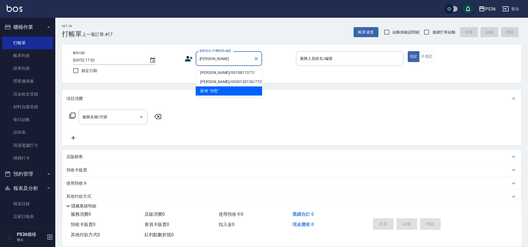
click at [223, 73] on li "呂沛恩/0910811377/" at bounding box center [229, 72] width 66 height 9
type input "呂沛恩/0910811377/"
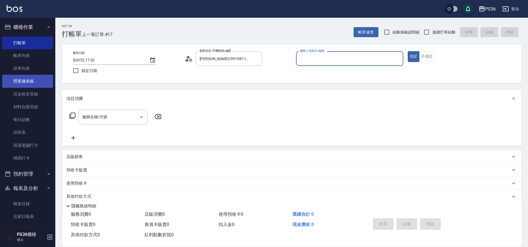
type input "小樂-0"
click at [69, 114] on div "服務名稱/代號 服務名稱/代號" at bounding box center [115, 117] width 98 height 15
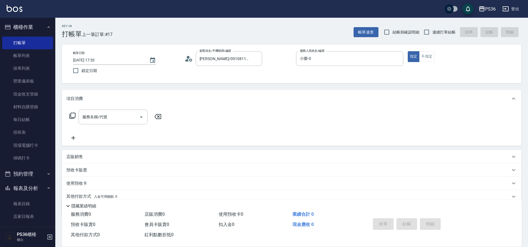
click at [71, 115] on icon at bounding box center [72, 116] width 6 height 6
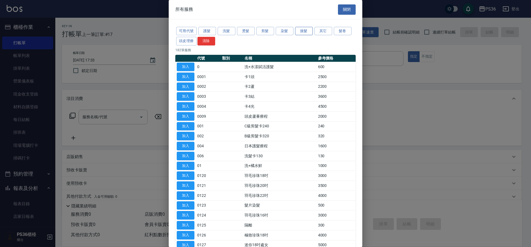
click at [306, 32] on button "接髮" at bounding box center [304, 31] width 18 height 9
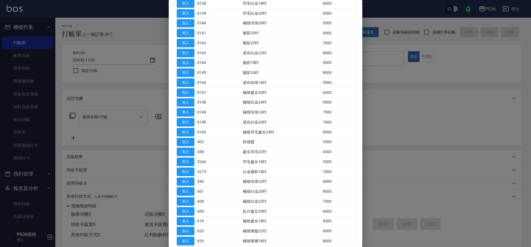
scroll to position [304, 0]
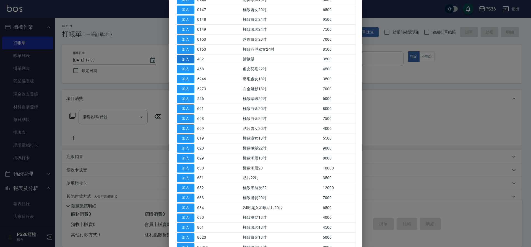
click at [189, 61] on button "加入" at bounding box center [186, 59] width 18 height 9
click at [189, 61] on icon at bounding box center [189, 58] width 8 height 8
type input "拆接髮(402)"
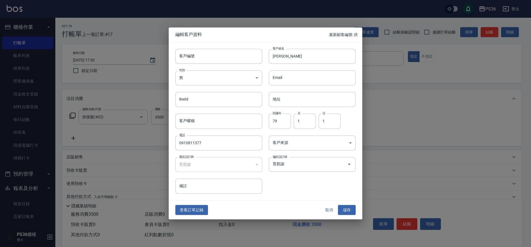
click at [322, 212] on button "取消" at bounding box center [329, 210] width 18 height 10
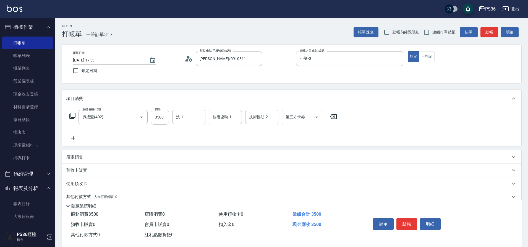
click at [157, 118] on input "3500" at bounding box center [160, 117] width 18 height 15
type input "1500"
click at [72, 115] on icon at bounding box center [72, 115] width 7 height 7
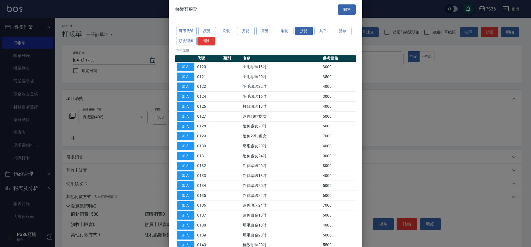
click at [285, 31] on button "染髮" at bounding box center [285, 31] width 18 height 9
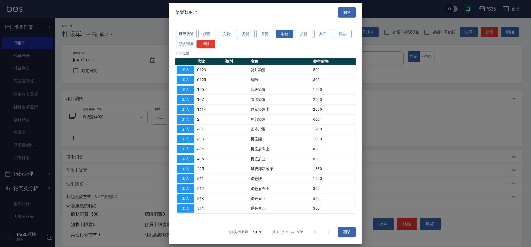
click at [301, 34] on button "接髮" at bounding box center [304, 34] width 18 height 9
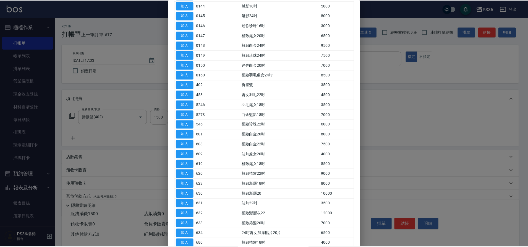
scroll to position [340, 0]
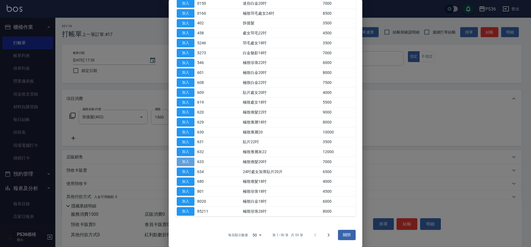
click at [186, 161] on button "加入" at bounding box center [186, 161] width 18 height 9
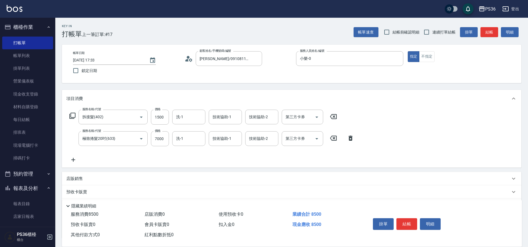
click at [74, 157] on icon at bounding box center [73, 159] width 14 height 7
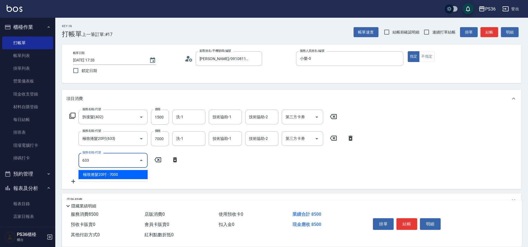
drag, startPoint x: 101, startPoint y: 174, endPoint x: 69, endPoint y: 179, distance: 32.5
click at [100, 174] on span "極致捲髮20吋 - 7000" at bounding box center [113, 174] width 69 height 9
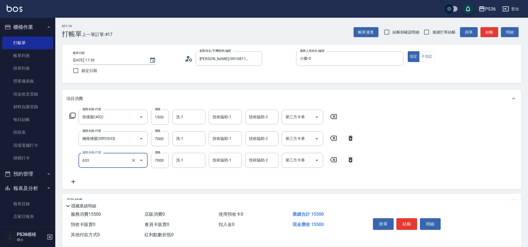
type input "極致捲髮20吋(633)"
click at [74, 181] on icon at bounding box center [73, 181] width 14 height 7
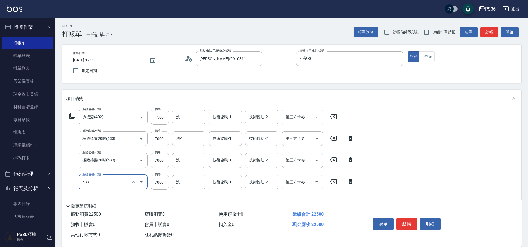
click at [162, 141] on input "7000" at bounding box center [160, 138] width 18 height 15
type input "極致捲髮20吋(633)"
type input "6000"
click at [160, 158] on input "7000" at bounding box center [160, 160] width 18 height 15
type input "6000"
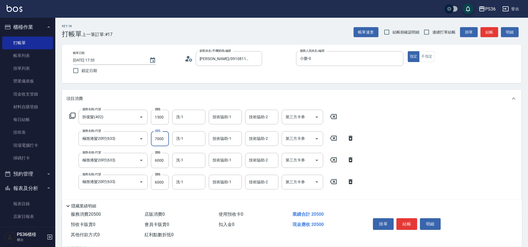
click at [158, 138] on input "7000" at bounding box center [160, 138] width 18 height 15
type input "6999"
click at [74, 114] on icon at bounding box center [72, 115] width 7 height 7
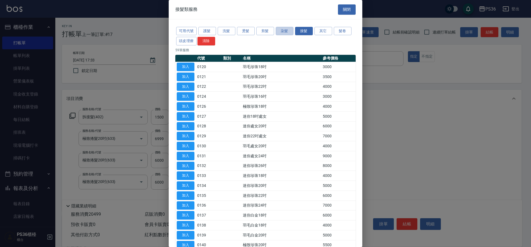
drag, startPoint x: 283, startPoint y: 33, endPoint x: 280, endPoint y: 36, distance: 3.5
click at [282, 33] on button "染髮" at bounding box center [285, 31] width 18 height 9
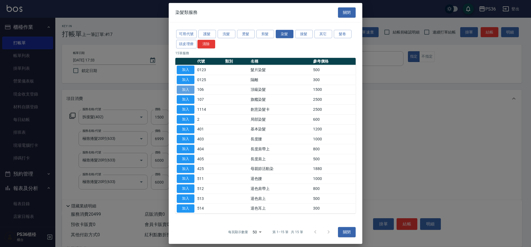
click at [187, 89] on button "加入" at bounding box center [186, 89] width 18 height 9
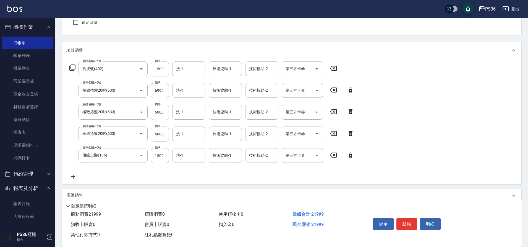
scroll to position [55, 0]
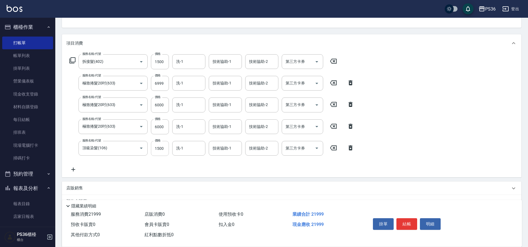
click at [159, 148] on input "1500" at bounding box center [160, 148] width 18 height 15
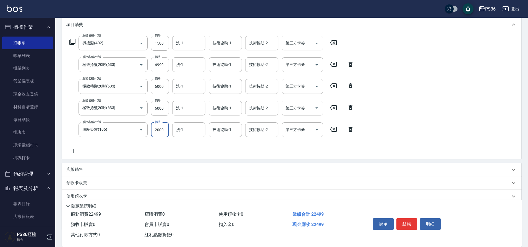
scroll to position [110, 0]
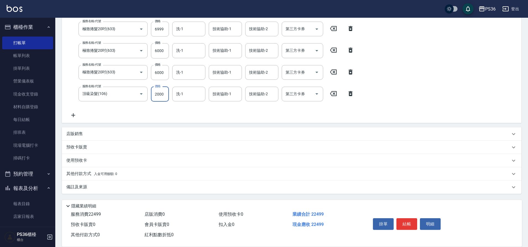
type input "2000"
click at [83, 173] on p "其他付款方式 入金可用餘額: 0" at bounding box center [91, 174] width 51 height 6
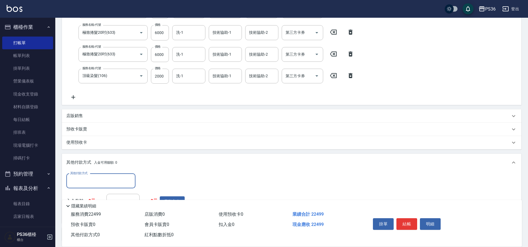
scroll to position [137, 0]
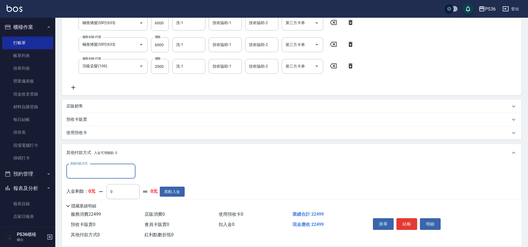
click at [93, 168] on input "其他付款方式" at bounding box center [101, 171] width 64 height 10
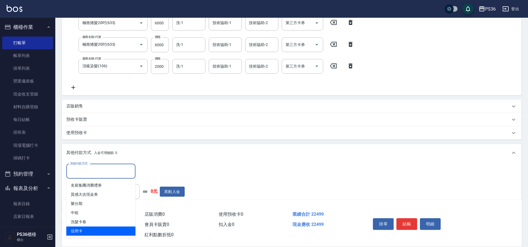
click at [90, 229] on span "信用卡" at bounding box center [100, 230] width 69 height 9
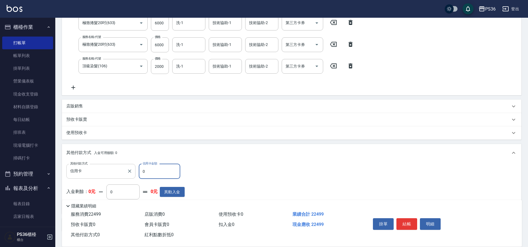
click at [92, 171] on input "信用卡" at bounding box center [97, 171] width 56 height 10
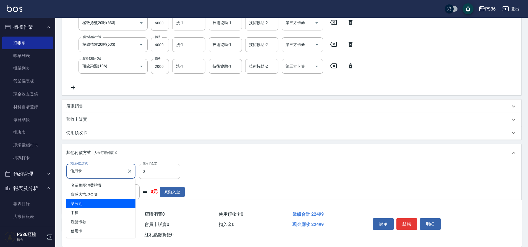
click at [92, 208] on span "中租" at bounding box center [100, 212] width 69 height 9
type input "中租"
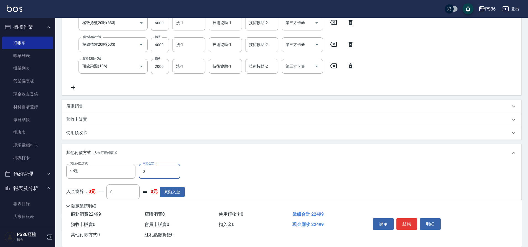
click at [143, 166] on input "0" at bounding box center [159, 171] width 41 height 15
click at [155, 171] on input "0" at bounding box center [159, 171] width 41 height 15
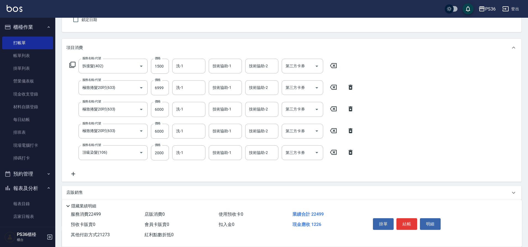
scroll to position [0, 0]
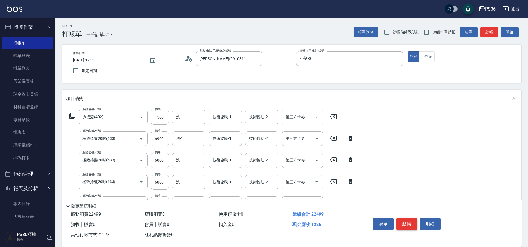
type input "21273"
click at [407, 221] on button "結帳" at bounding box center [407, 224] width 21 height 12
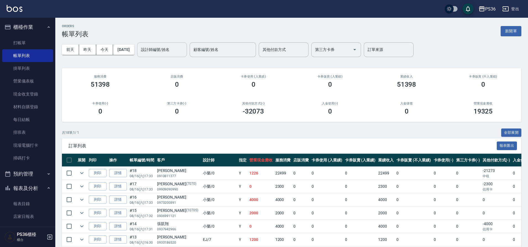
click at [175, 53] on input "設計師編號/姓名" at bounding box center [162, 50] width 45 height 10
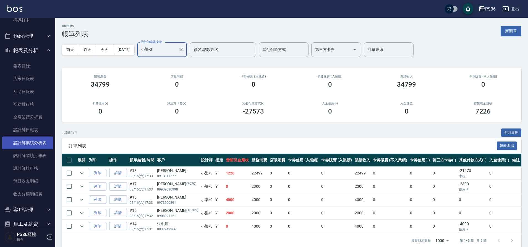
scroll to position [138, 0]
type input "小樂-0"
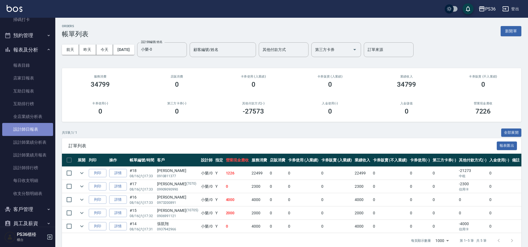
click at [36, 127] on link "設計師日報表" at bounding box center [27, 129] width 51 height 13
